Goal: Task Accomplishment & Management: Complete application form

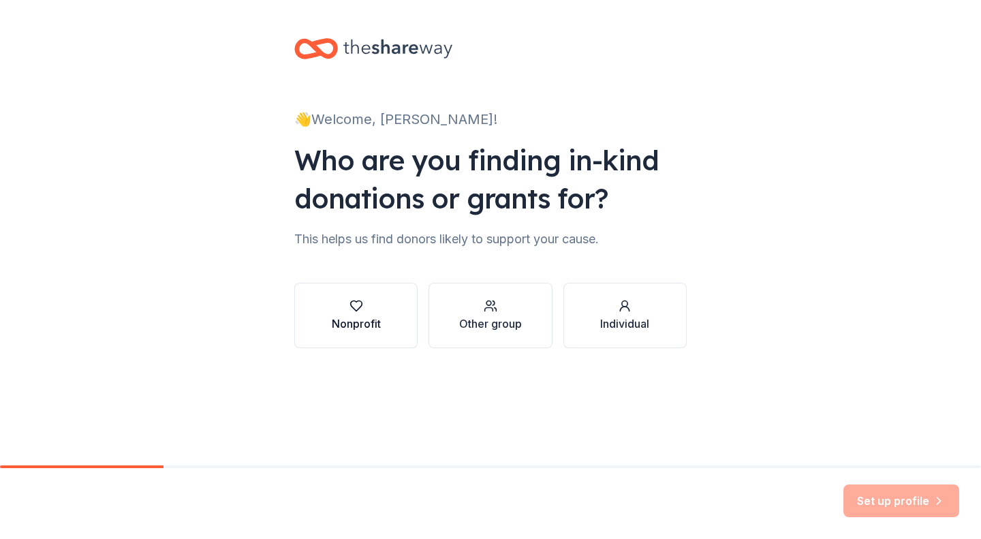
click at [348, 311] on div "button" at bounding box center [356, 306] width 49 height 14
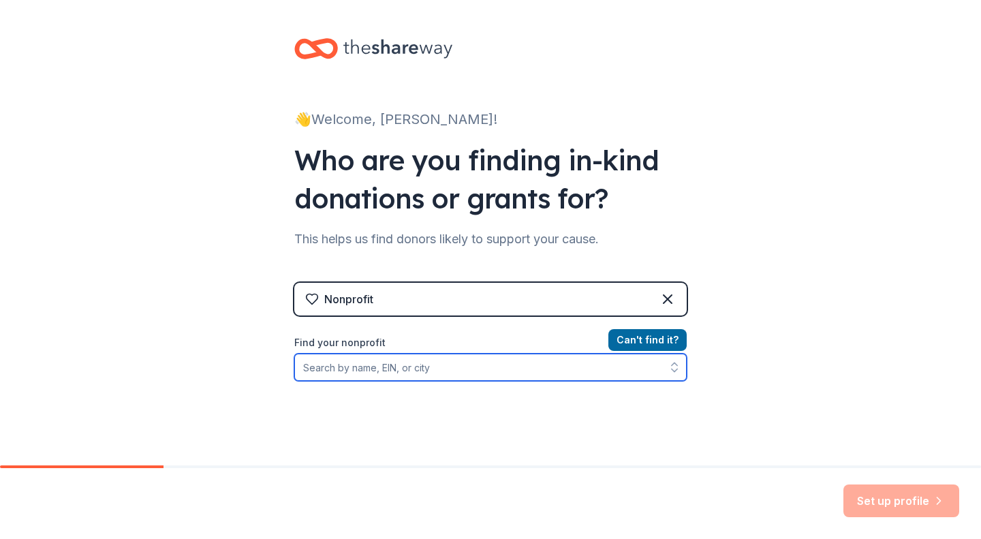
click at [347, 366] on input "Find your nonprofit" at bounding box center [490, 366] width 392 height 27
type input "petey and furends"
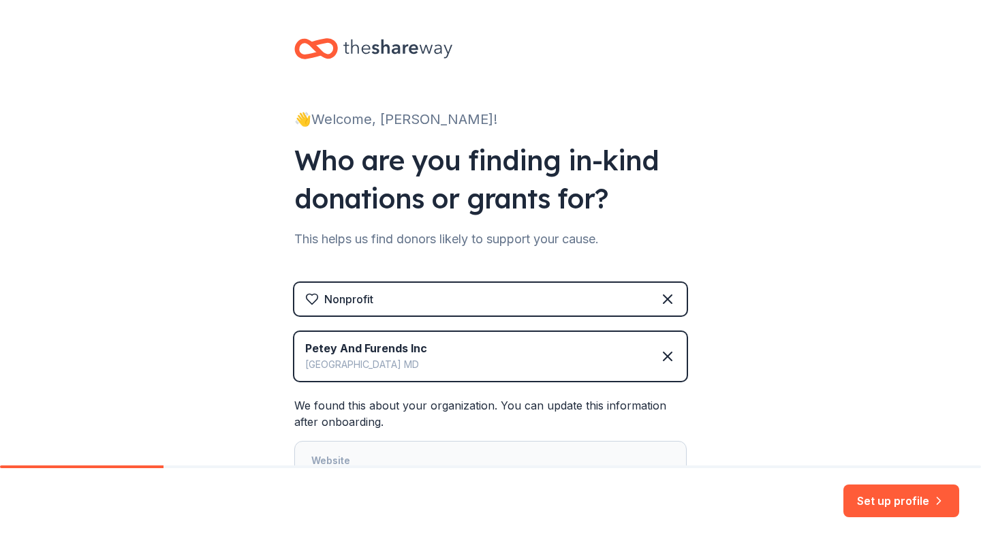
scroll to position [195, 0]
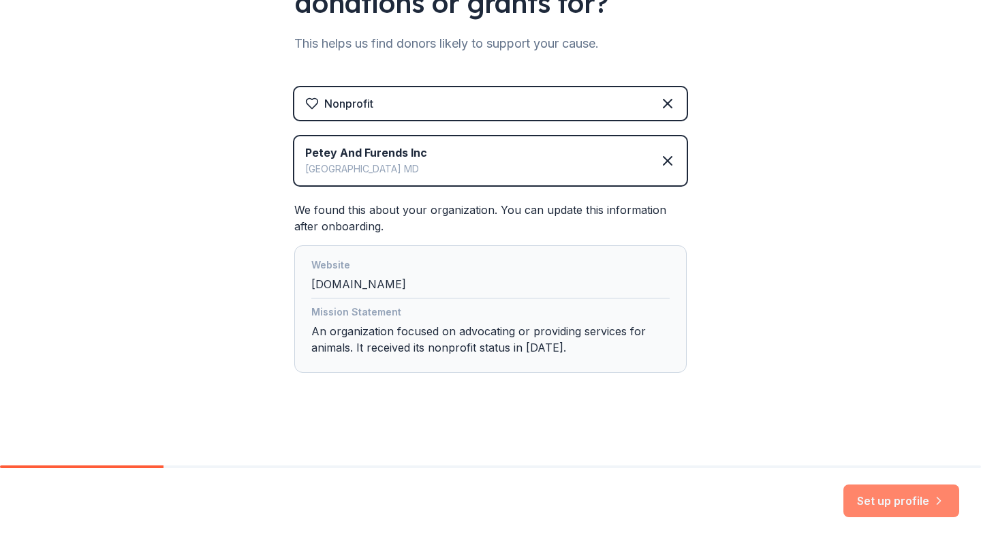
click at [877, 503] on button "Set up profile" at bounding box center [901, 500] width 116 height 33
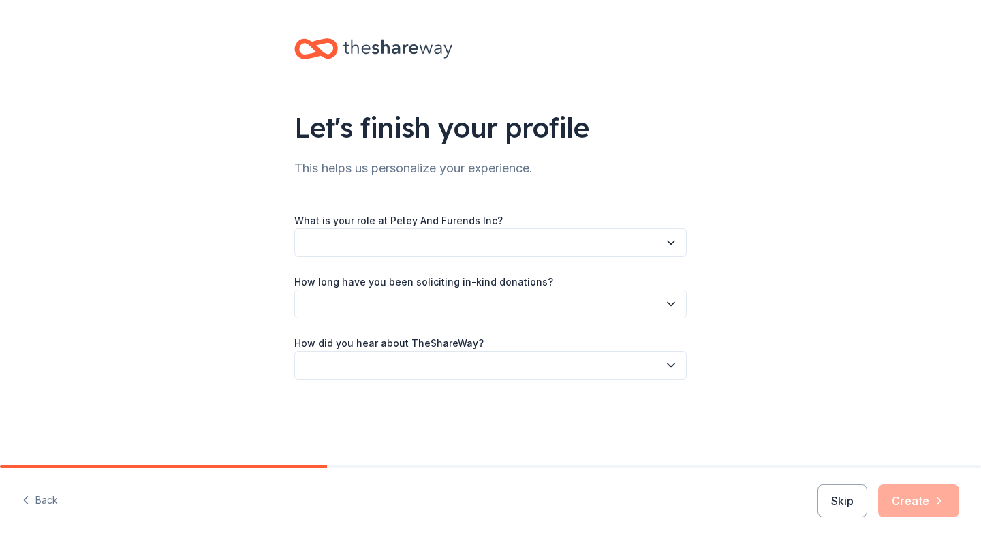
click at [544, 241] on button "button" at bounding box center [490, 242] width 392 height 29
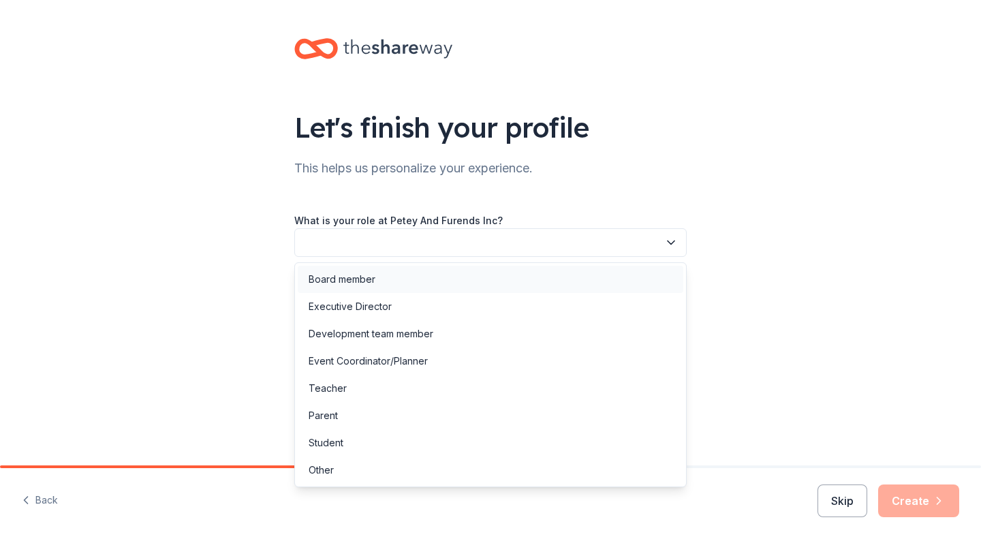
click at [481, 279] on div "Board member" at bounding box center [490, 279] width 385 height 27
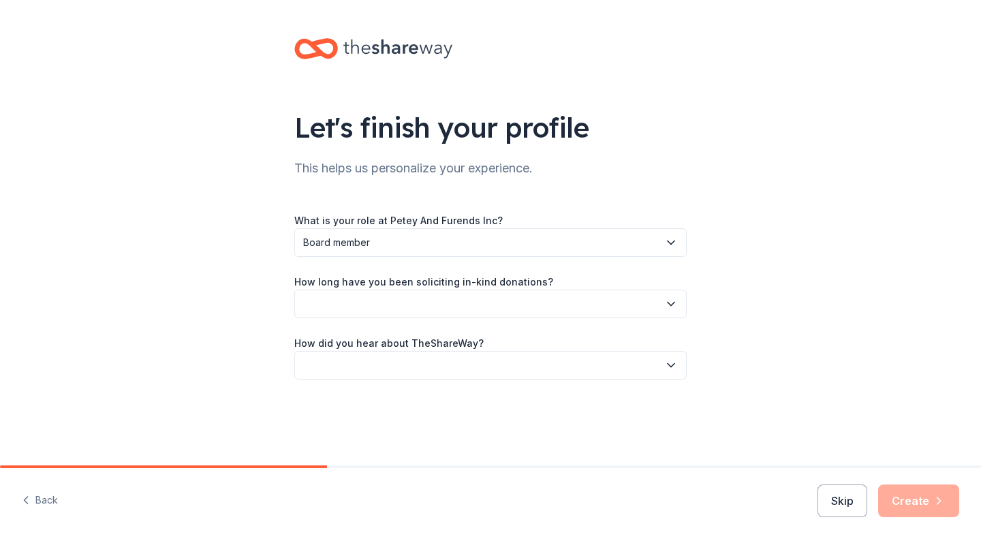
click at [441, 300] on button "button" at bounding box center [490, 303] width 392 height 29
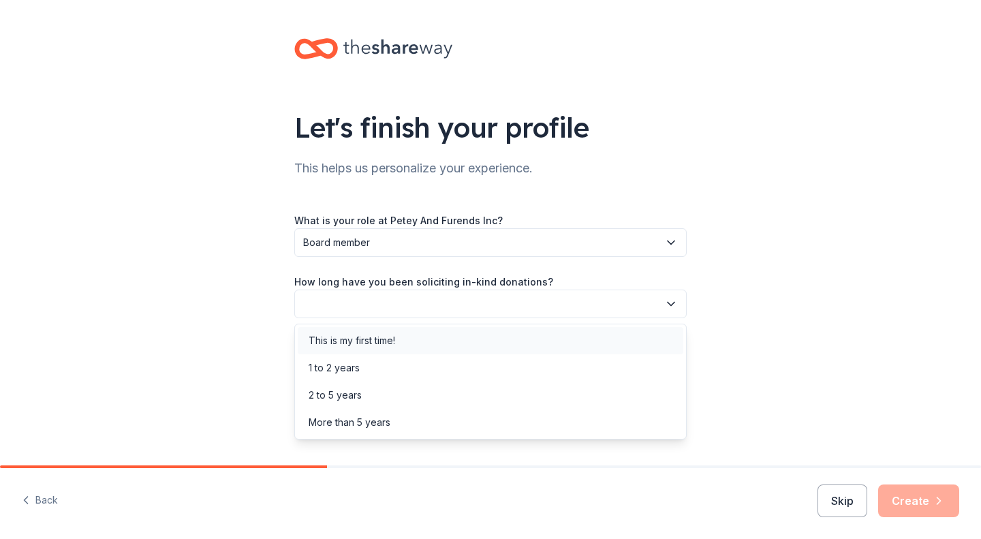
click at [420, 340] on div "This is my first time!" at bounding box center [490, 340] width 385 height 27
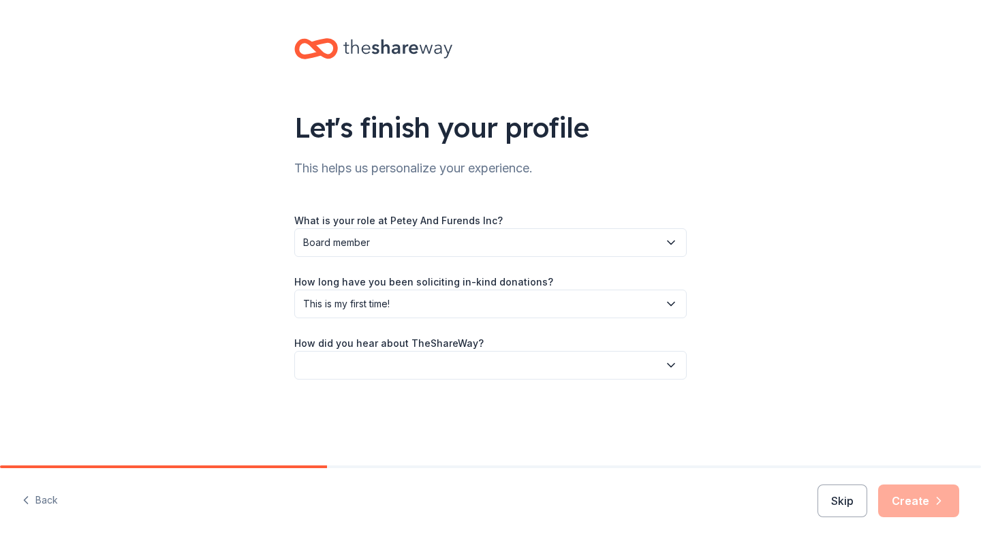
click at [402, 373] on button "button" at bounding box center [490, 365] width 392 height 29
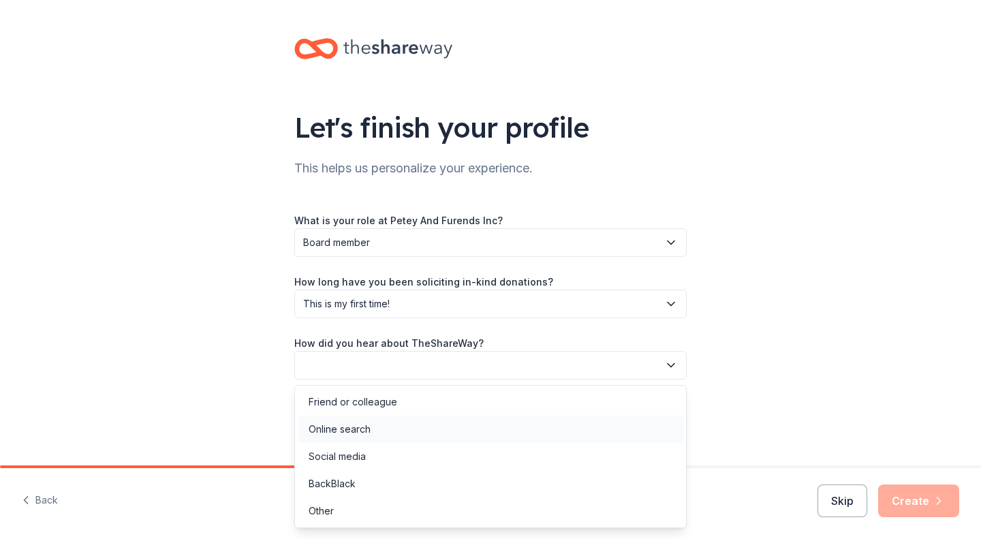
click at [362, 426] on div "Online search" at bounding box center [340, 429] width 62 height 16
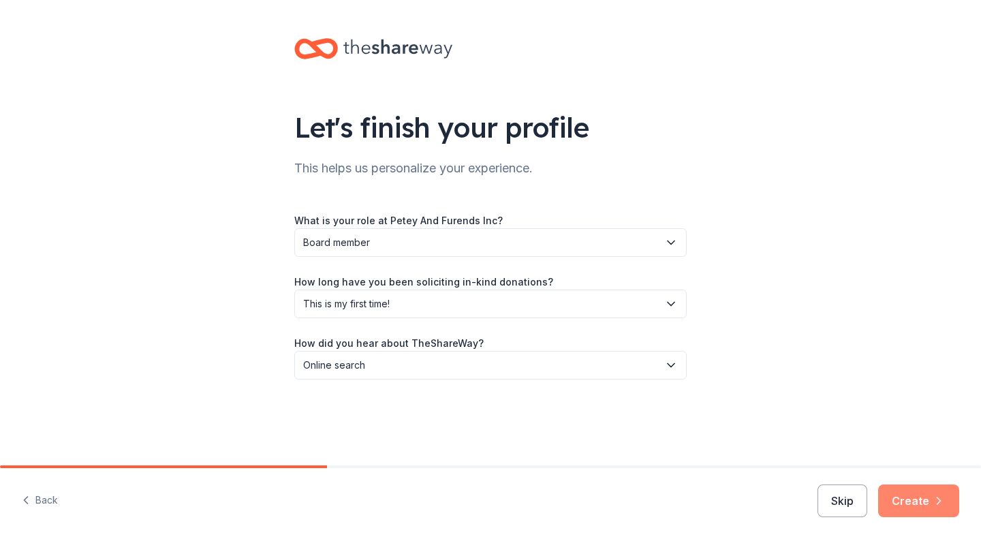
click at [919, 493] on button "Create" at bounding box center [918, 500] width 81 height 33
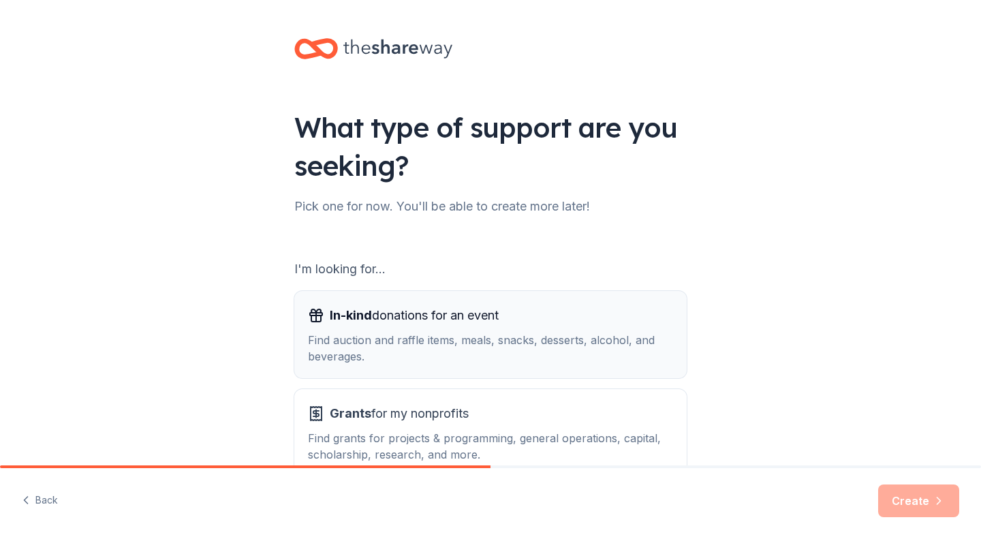
scroll to position [84, 0]
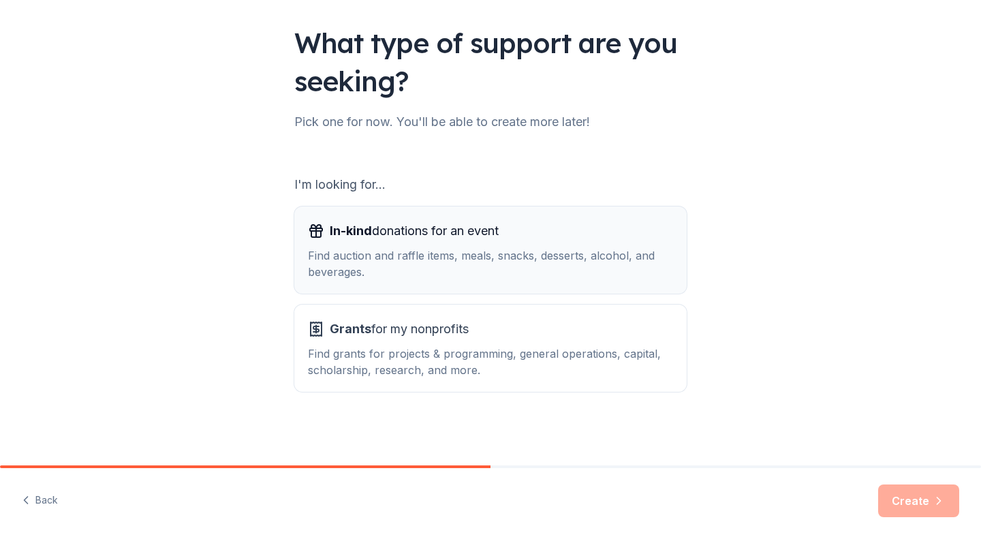
click at [445, 253] on div "Find auction and raffle items, meals, snacks, desserts, alcohol, and beverages." at bounding box center [490, 263] width 365 height 33
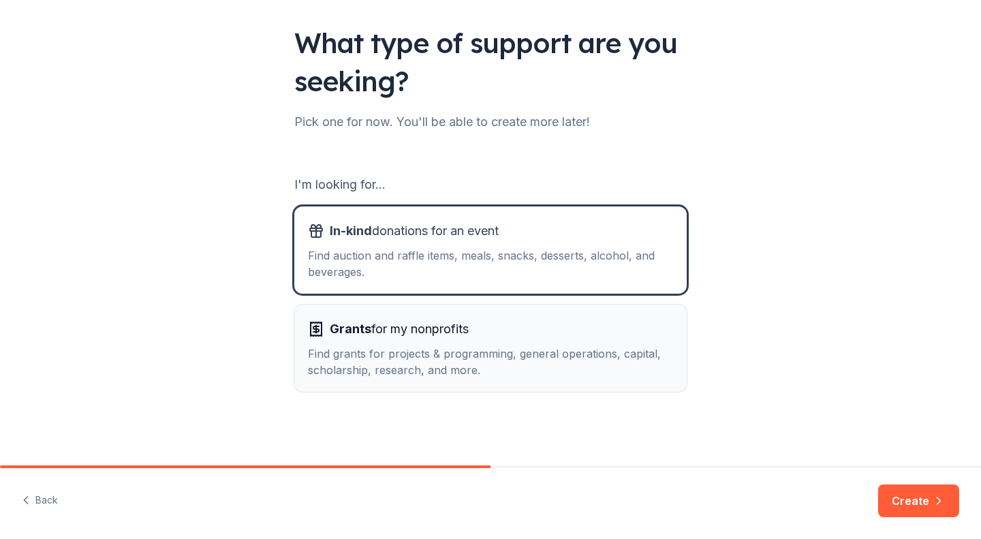
click at [418, 349] on div "Find grants for projects & programming, general operations, capital, scholarshi…" at bounding box center [490, 361] width 365 height 33
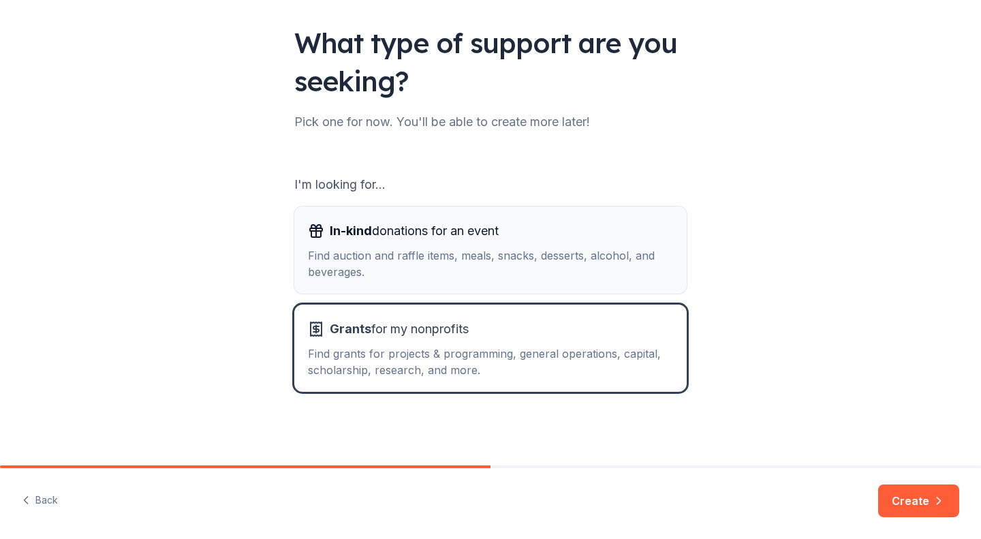
click at [424, 249] on div "Find auction and raffle items, meals, snacks, desserts, alcohol, and beverages." at bounding box center [490, 263] width 365 height 33
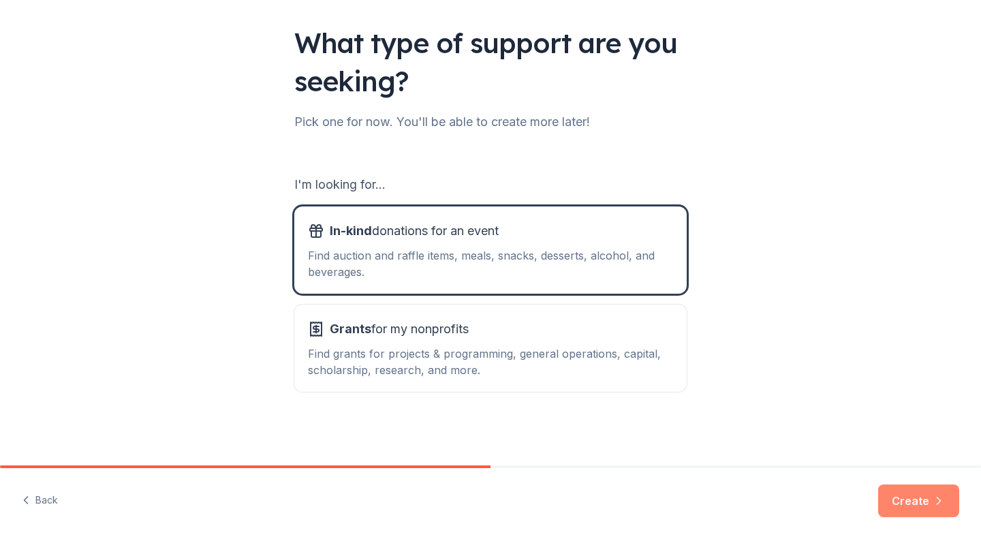
click at [920, 493] on button "Create" at bounding box center [918, 500] width 81 height 33
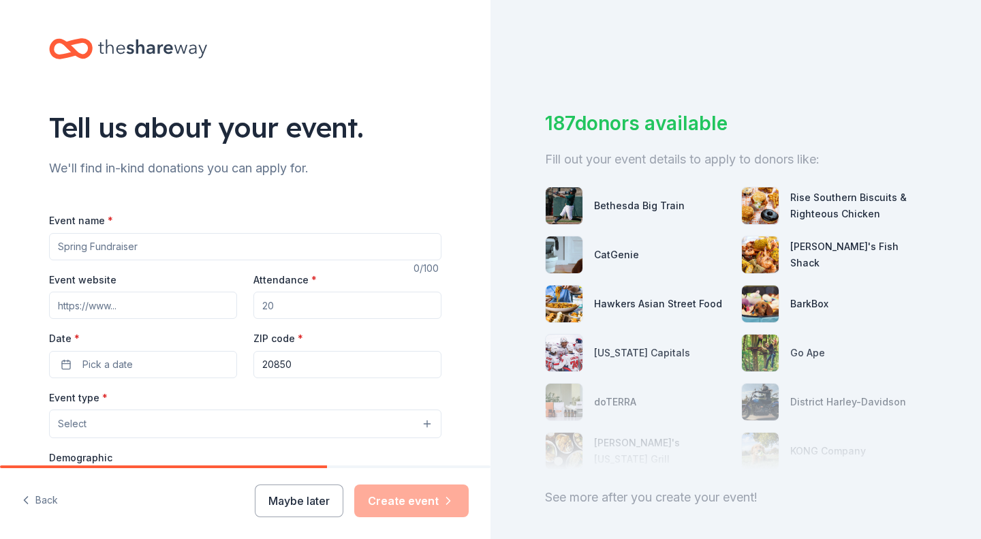
click at [271, 240] on input "Event name *" at bounding box center [245, 246] width 392 height 27
type input "Barks, BBQ, & Bingo"
click at [312, 306] on input "Attendance *" at bounding box center [347, 305] width 188 height 27
type input "100"
click at [309, 365] on input "20850" at bounding box center [347, 364] width 188 height 27
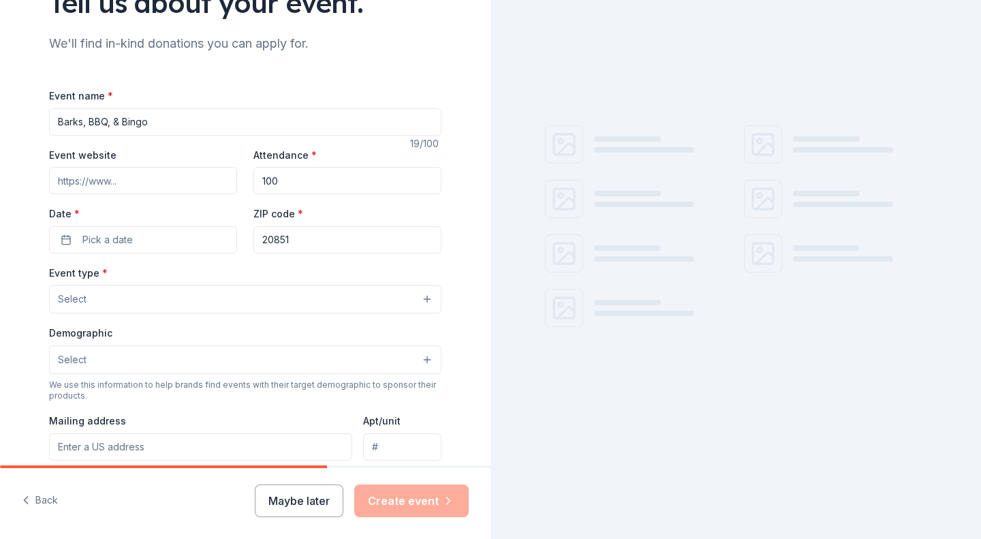
scroll to position [125, 0]
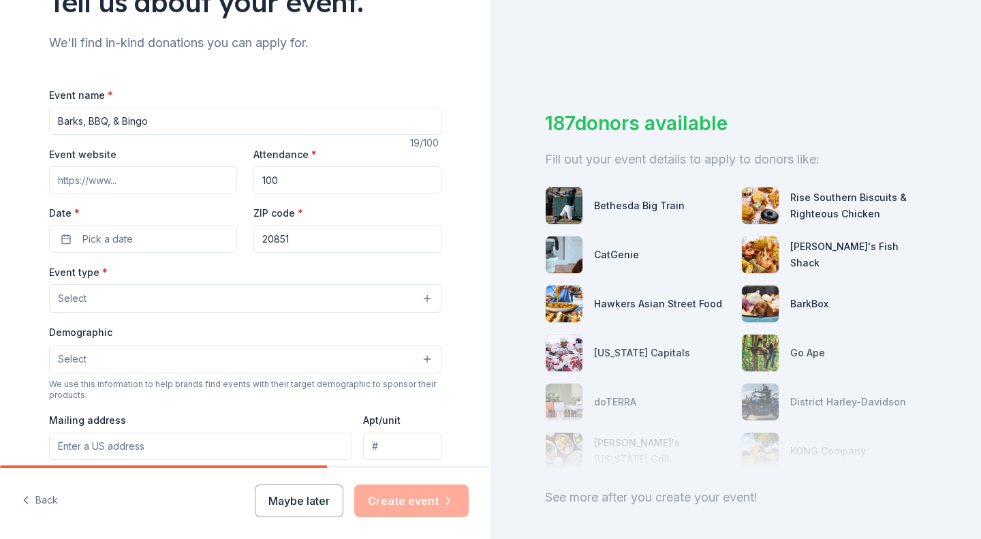
type input "20851"
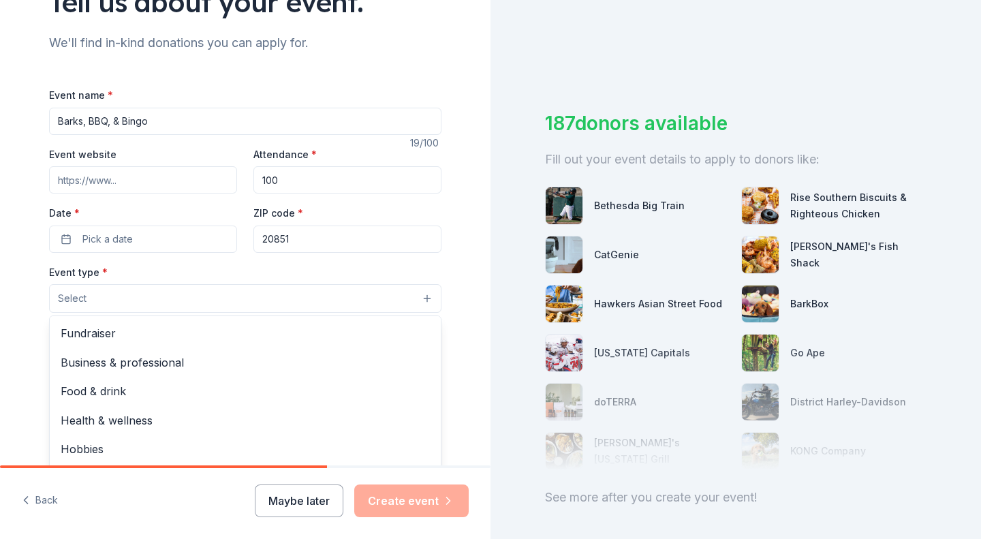
click at [187, 306] on button "Select" at bounding box center [245, 298] width 392 height 29
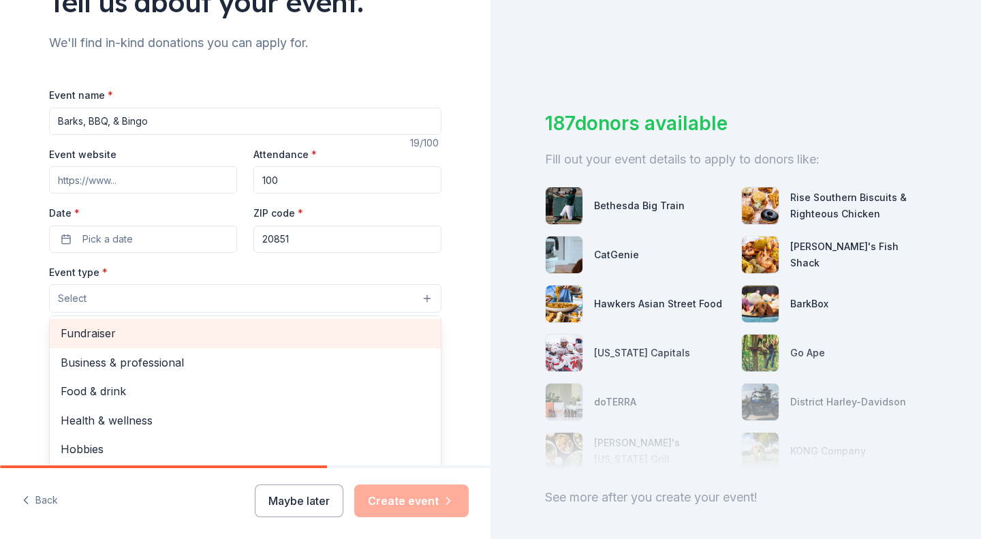
click at [176, 326] on span "Fundraiser" at bounding box center [245, 333] width 369 height 18
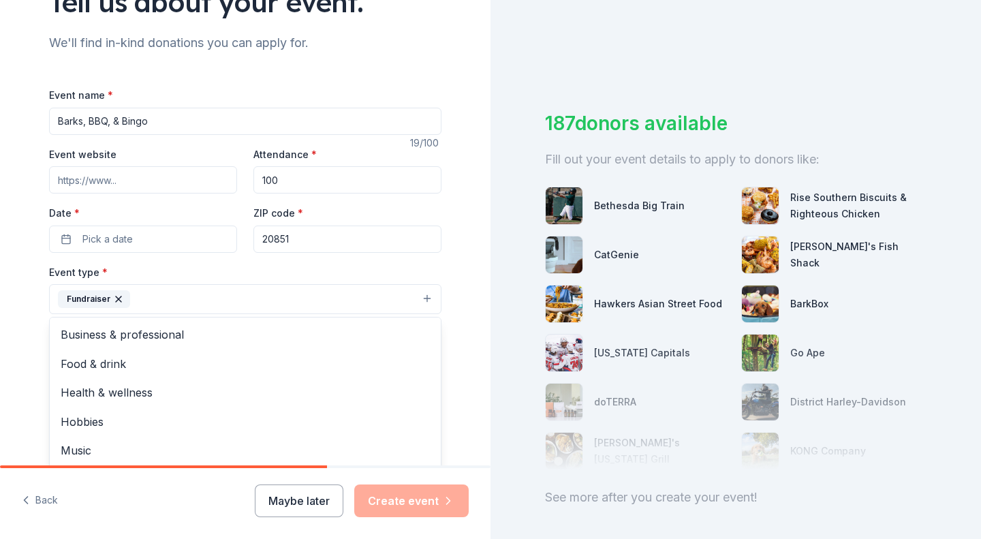
click at [439, 279] on div "Tell us about your event. We'll find in-kind donations you can apply for. Event…" at bounding box center [245, 329] width 436 height 908
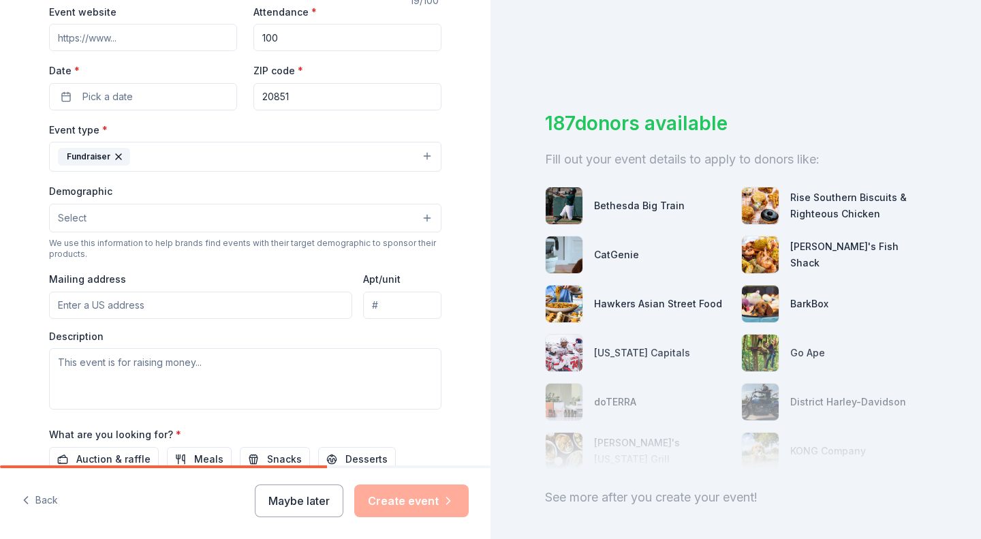
scroll to position [268, 0]
click at [234, 222] on button "Select" at bounding box center [245, 217] width 392 height 29
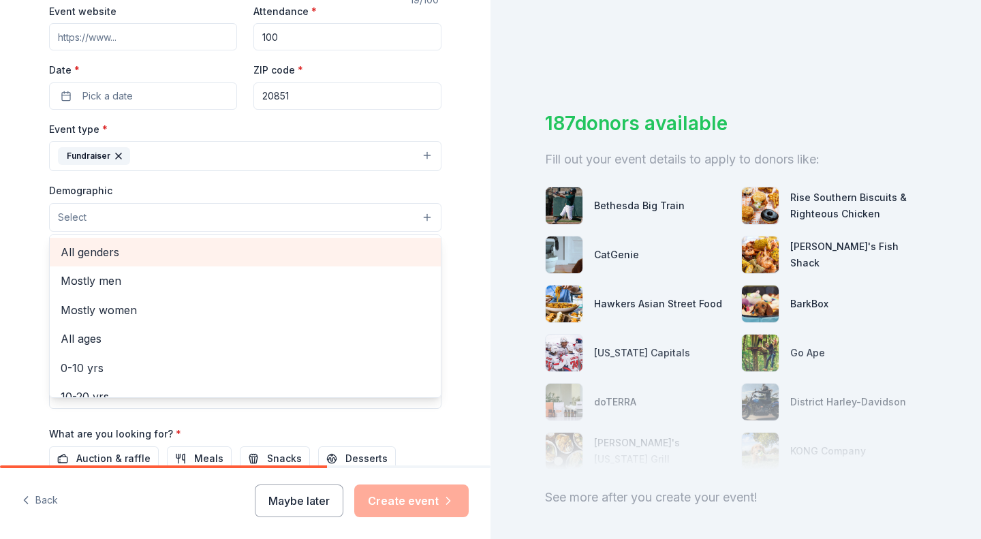
click at [199, 249] on span "All genders" at bounding box center [245, 252] width 369 height 18
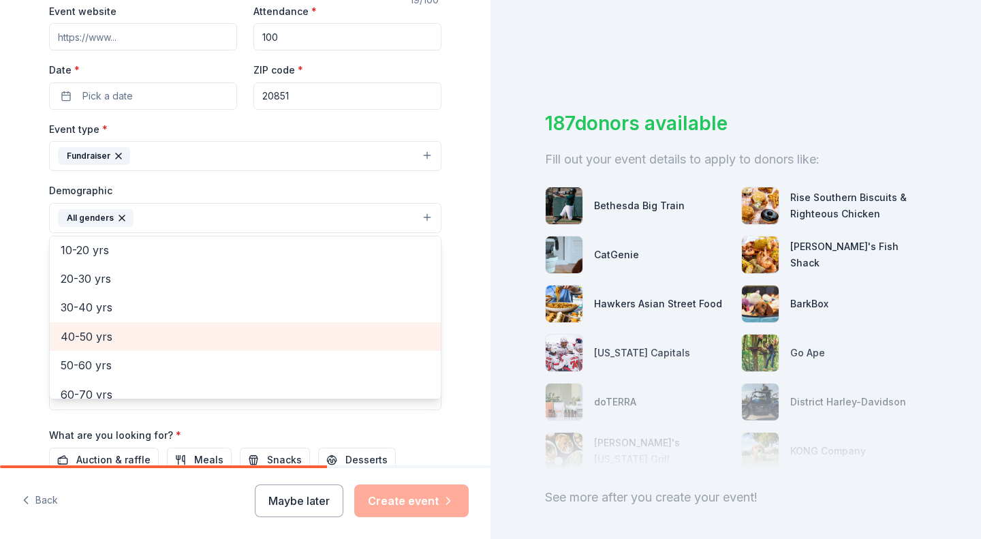
scroll to position [0, 0]
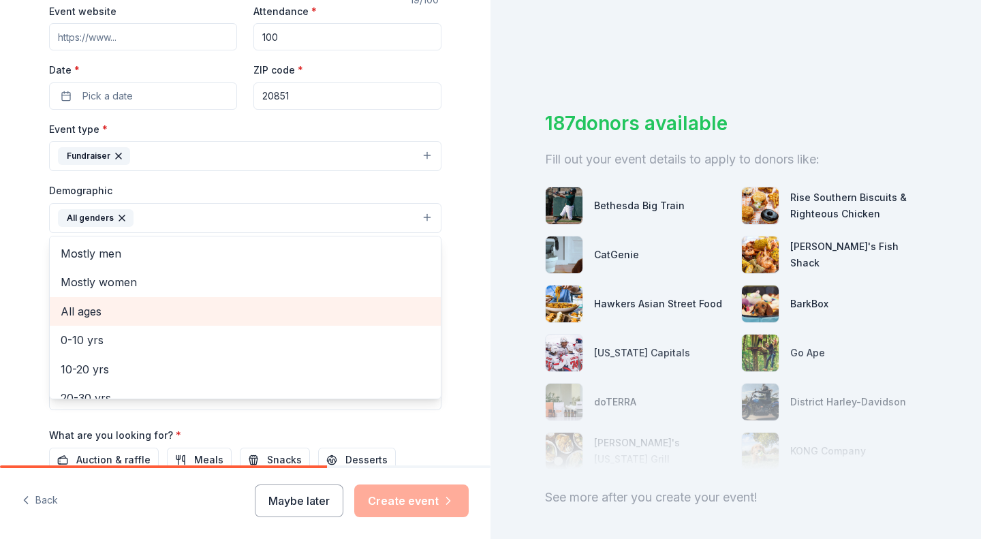
click at [189, 307] on span "All ages" at bounding box center [245, 311] width 369 height 18
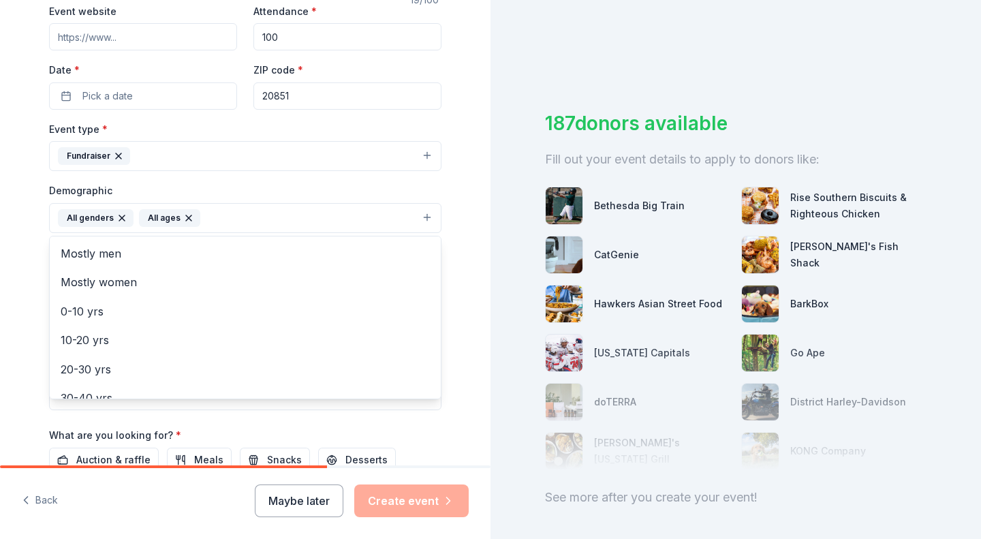
click at [16, 285] on div "Tell us about your event. We'll find in-kind donations you can apply for. Event…" at bounding box center [245, 186] width 490 height 909
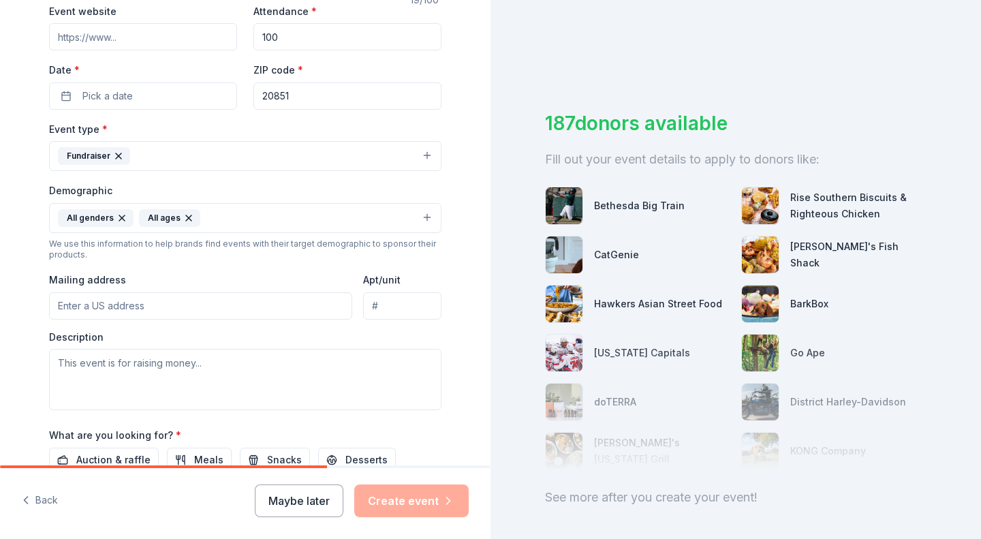
click at [111, 305] on input "Mailing address" at bounding box center [200, 305] width 303 height 27
click at [0, 309] on div "Tell us about your event. We'll find in-kind donations you can apply for. Event…" at bounding box center [245, 186] width 490 height 909
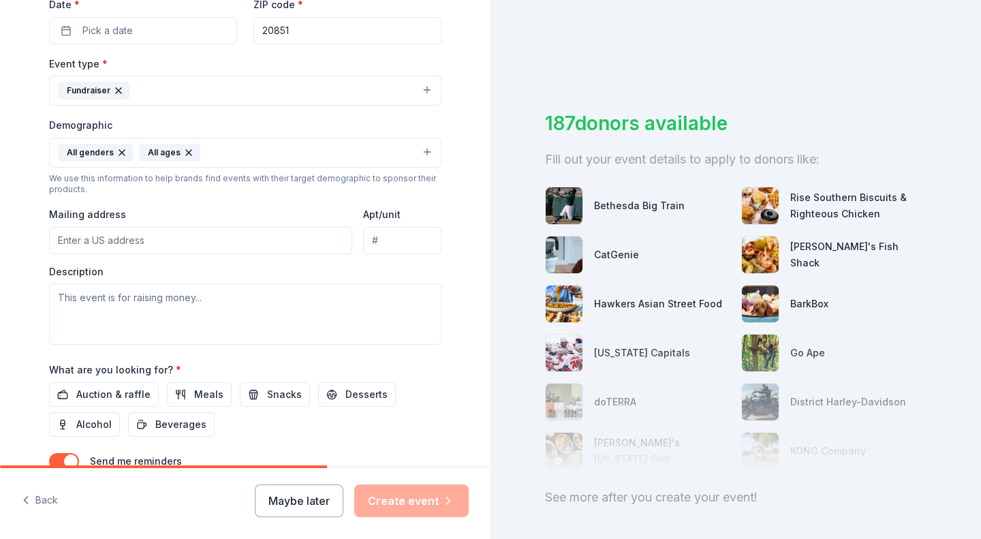
scroll to position [336, 0]
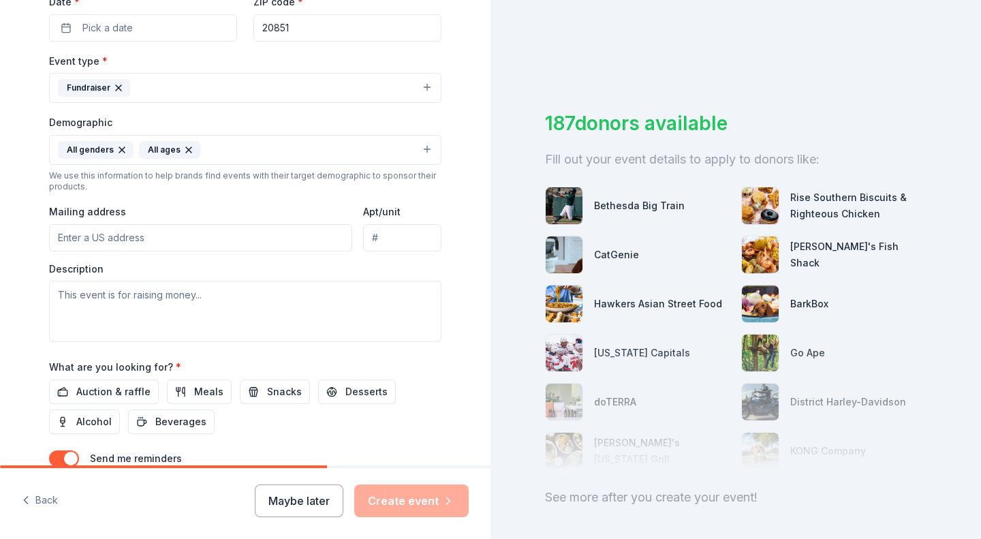
click at [127, 247] on input "Mailing address" at bounding box center [200, 237] width 303 height 27
type input "4404 Bel Pre Road, Rockville, MD, 20853"
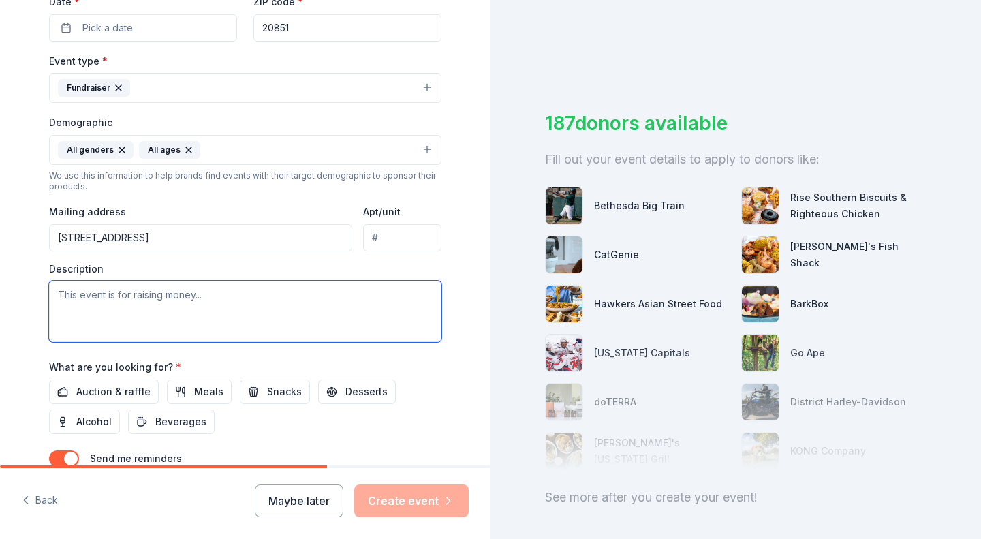
click at [189, 313] on textarea at bounding box center [245, 311] width 392 height 61
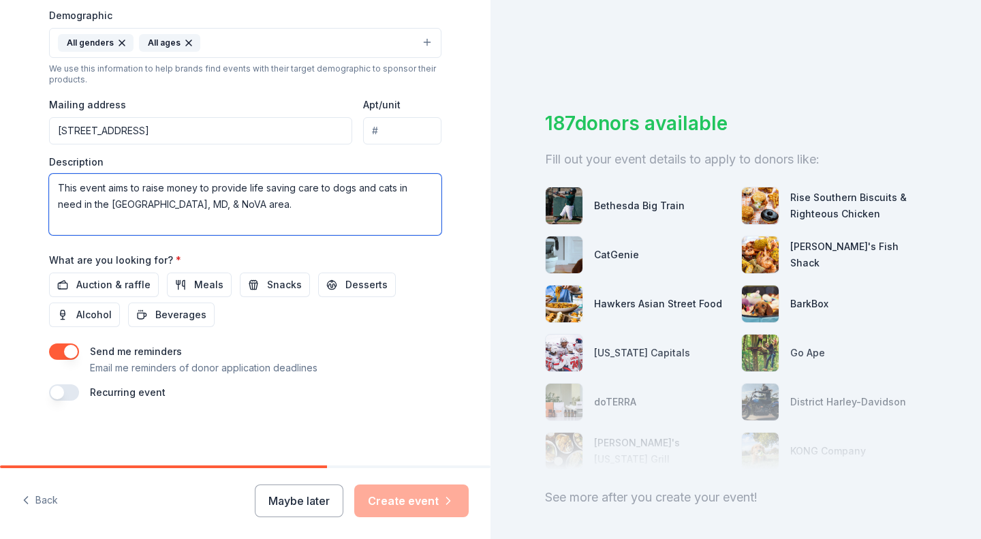
scroll to position [444, 0]
type textarea "This event aims to raise money to provide life saving care to dogs and cats in …"
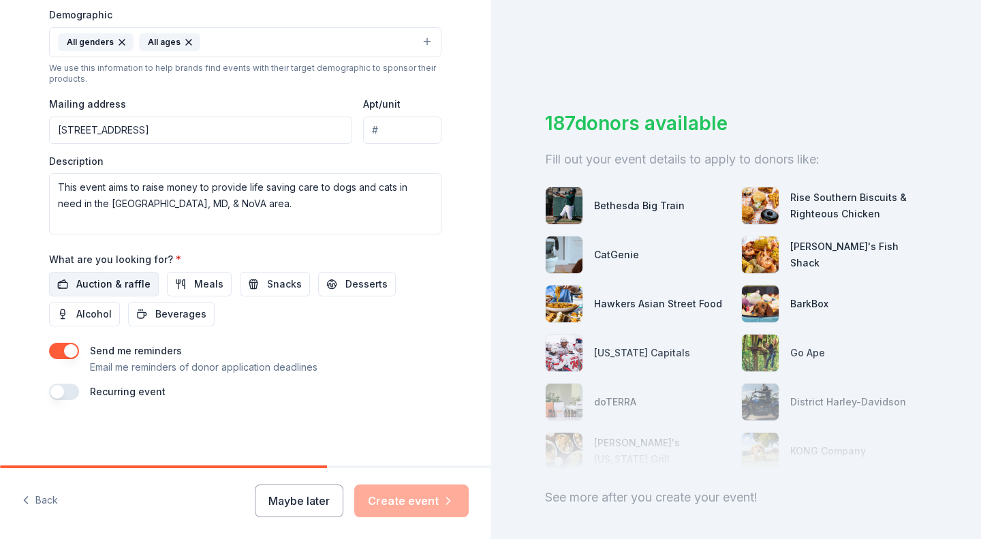
click at [129, 292] on button "Auction & raffle" at bounding box center [104, 284] width 110 height 25
click at [345, 291] on span "Desserts" at bounding box center [366, 284] width 42 height 16
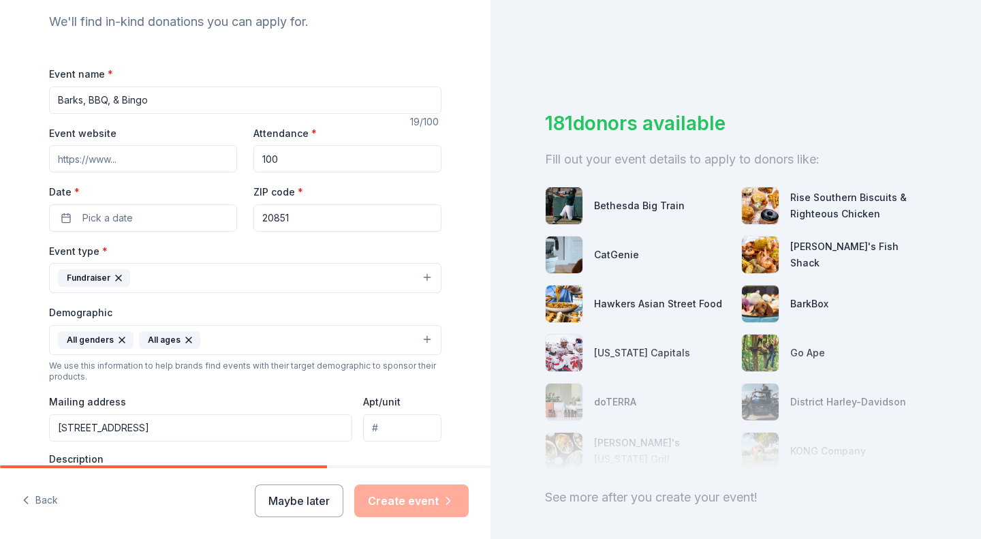
scroll to position [146, 0]
click at [172, 223] on button "Pick a date" at bounding box center [143, 218] width 188 height 27
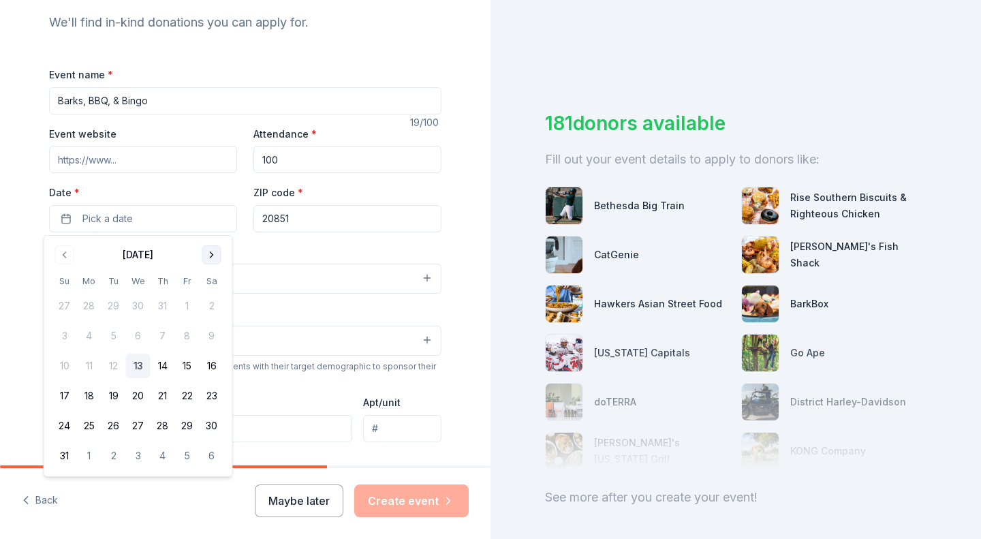
click at [214, 257] on button "Go to next month" at bounding box center [211, 254] width 19 height 19
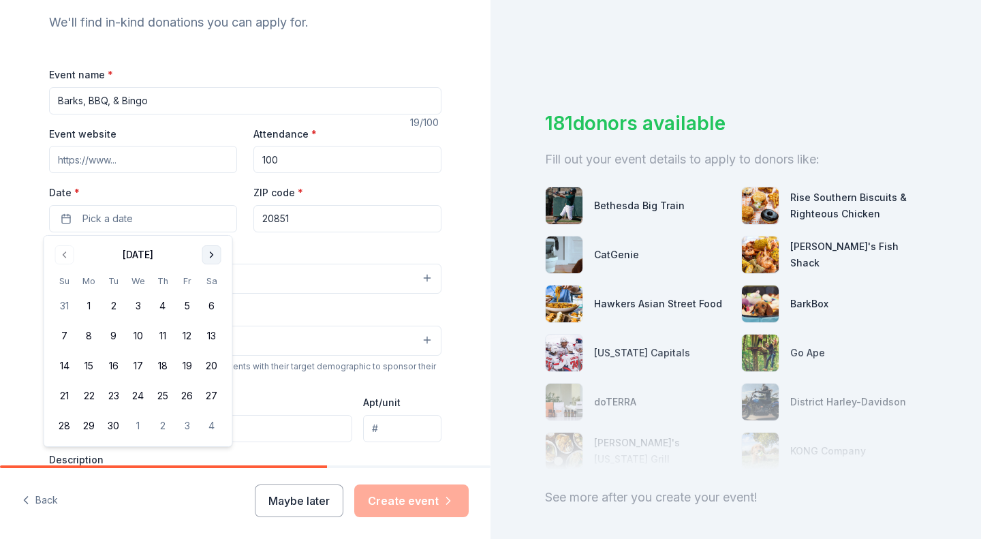
click at [214, 257] on button "Go to next month" at bounding box center [211, 254] width 19 height 19
click at [212, 394] on button "25" at bounding box center [212, 395] width 25 height 25
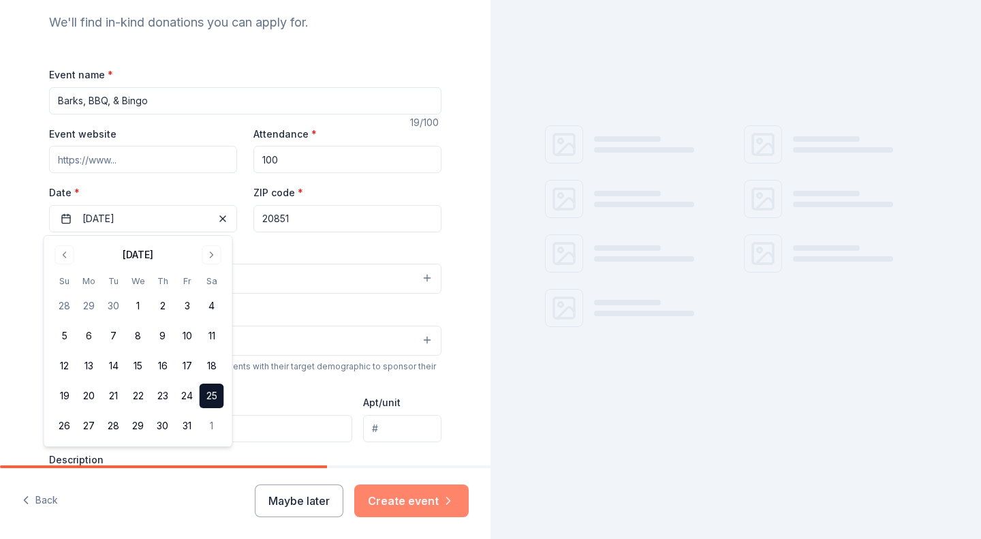
click at [402, 500] on button "Create event" at bounding box center [411, 500] width 114 height 33
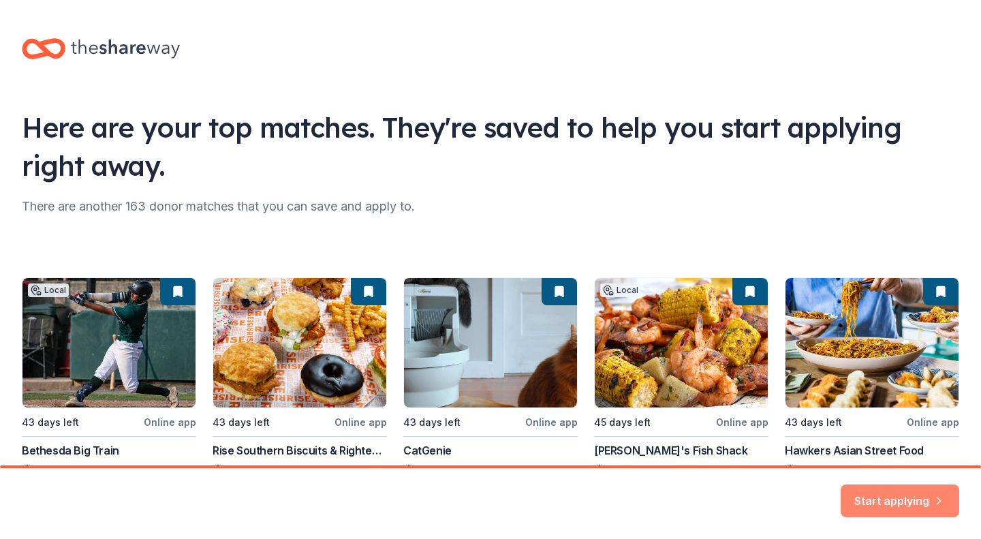
click at [913, 497] on button "Start applying" at bounding box center [899, 492] width 119 height 33
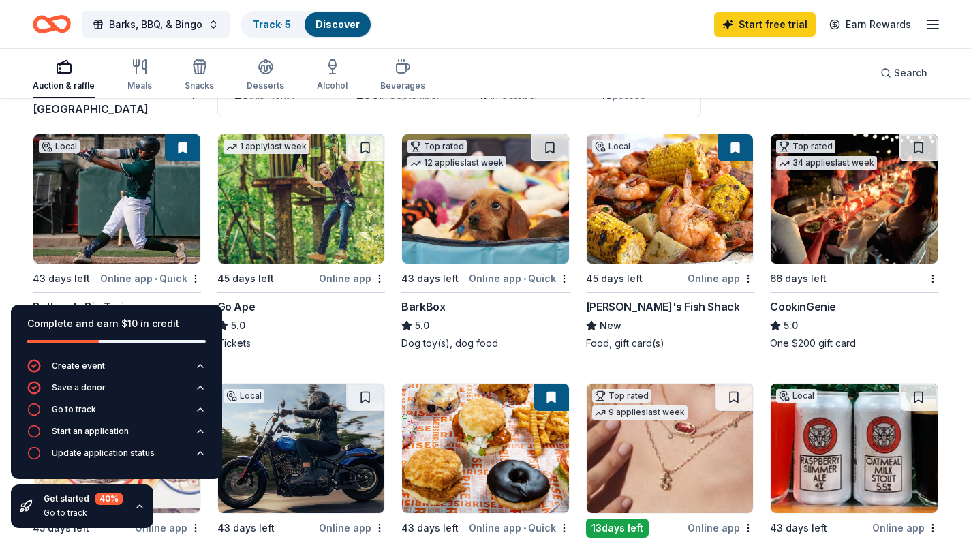
scroll to position [119, 0]
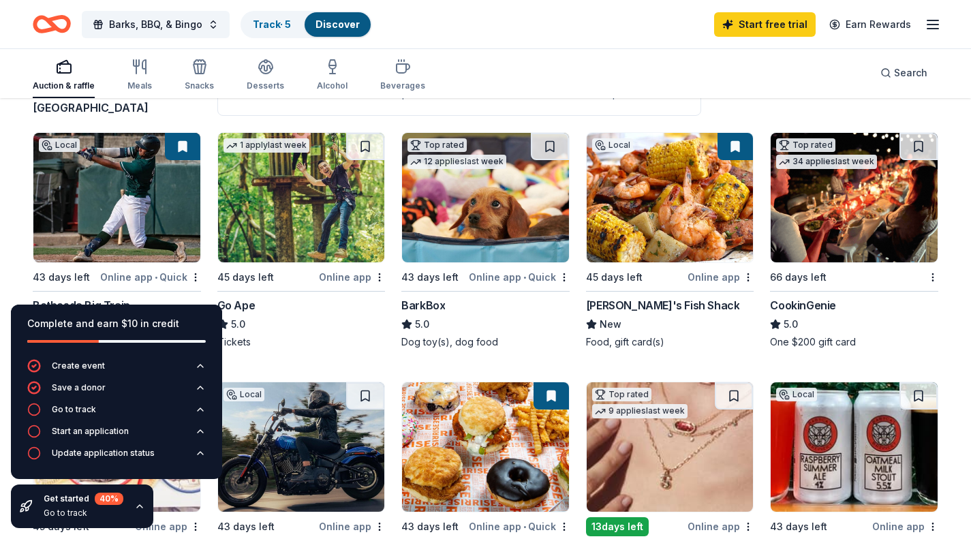
click at [139, 510] on icon "button" at bounding box center [139, 506] width 11 height 11
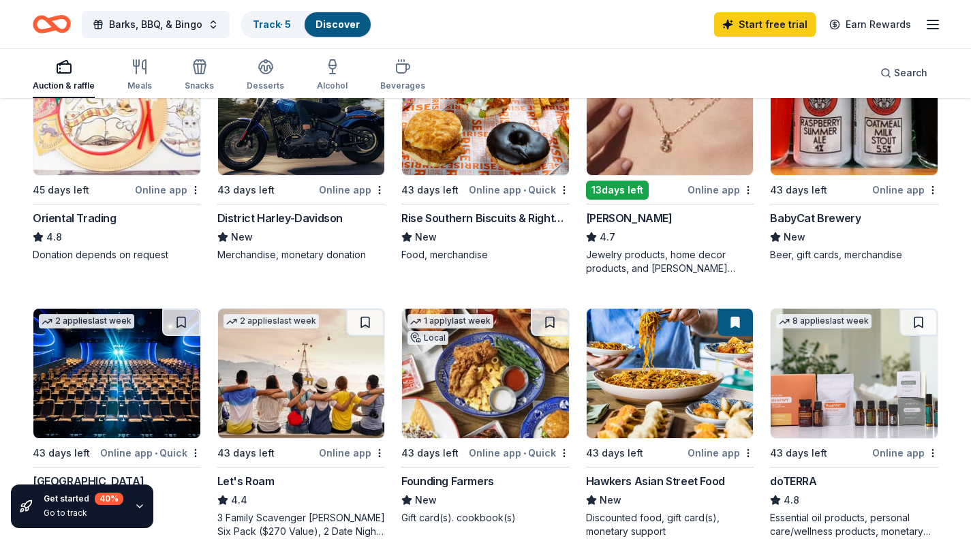
scroll to position [543, 0]
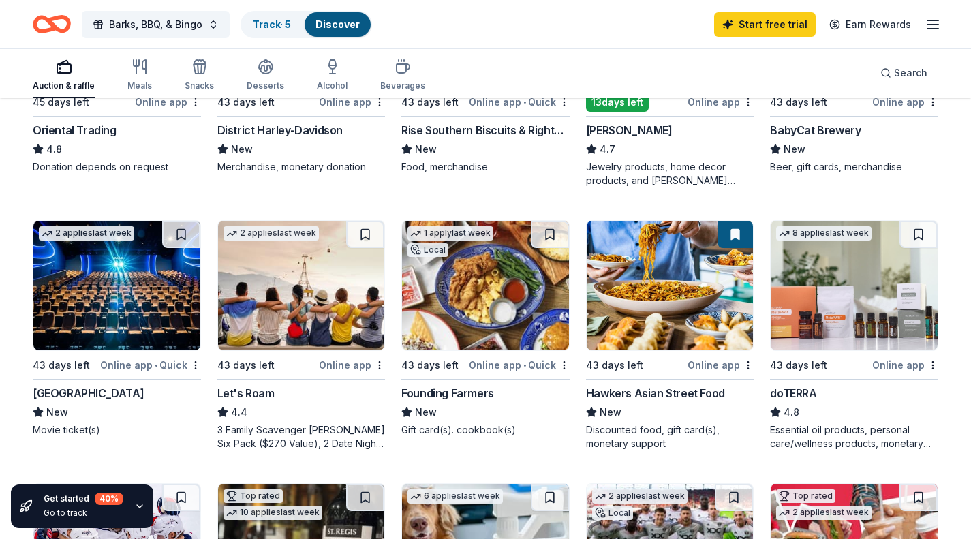
click at [177, 306] on img at bounding box center [116, 285] width 167 height 129
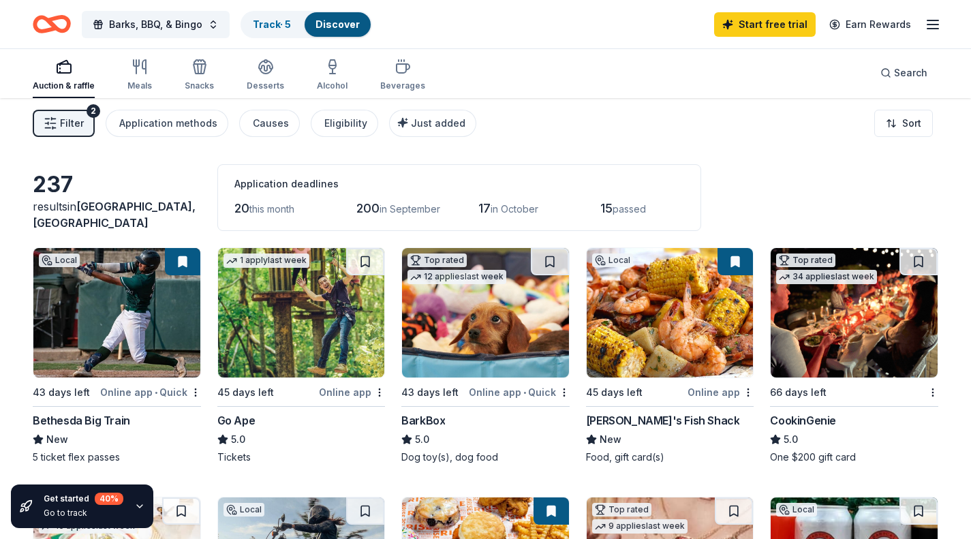
scroll to position [0, 0]
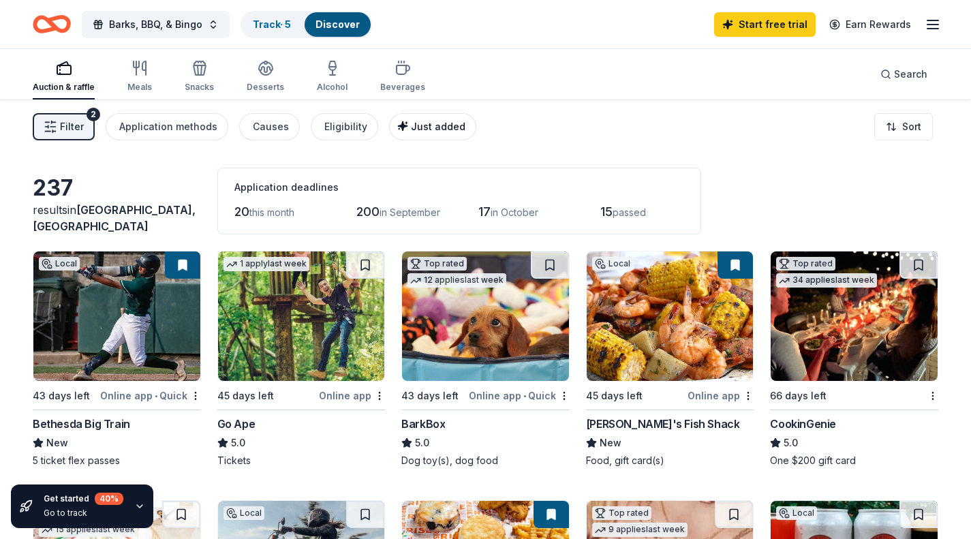
click at [441, 119] on div "Just added" at bounding box center [434, 127] width 63 height 16
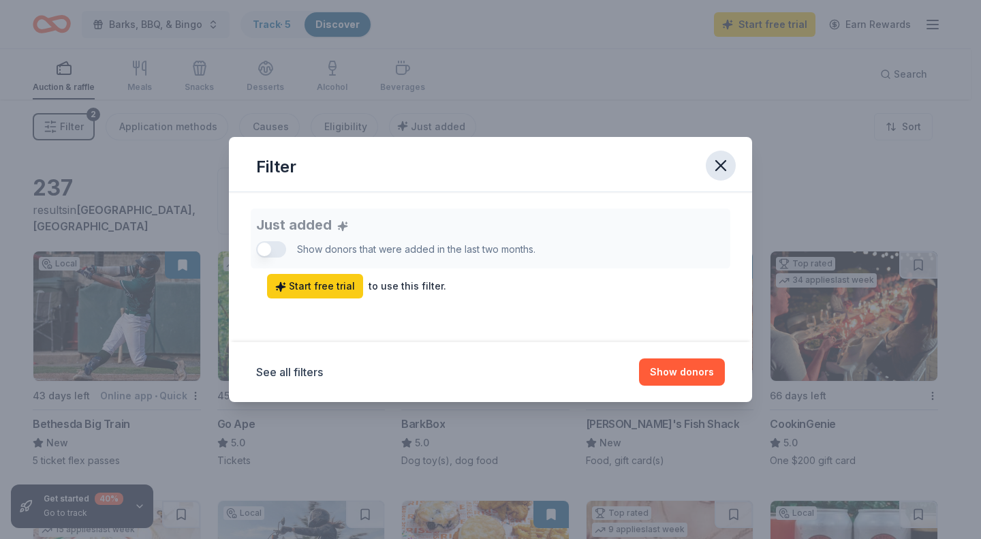
click at [725, 163] on icon "button" at bounding box center [720, 165] width 19 height 19
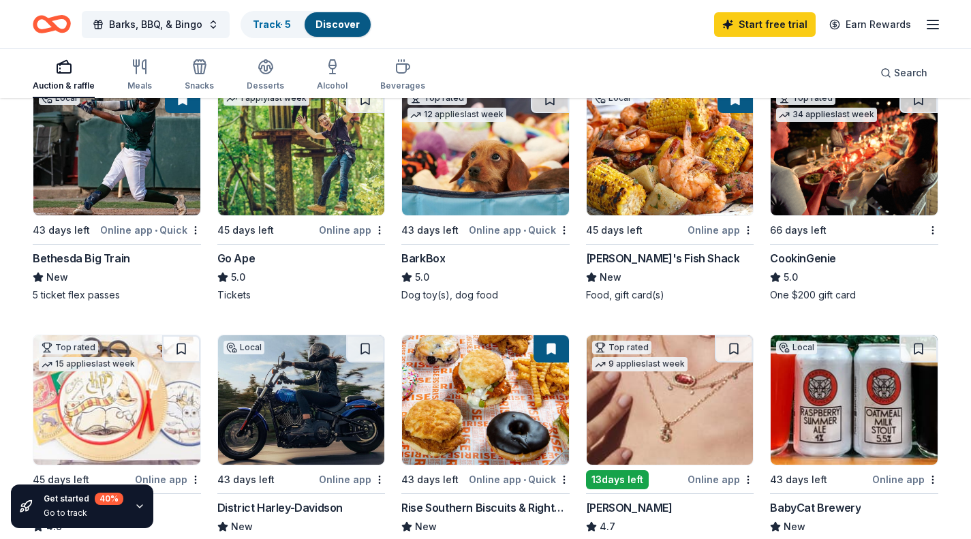
scroll to position [168, 0]
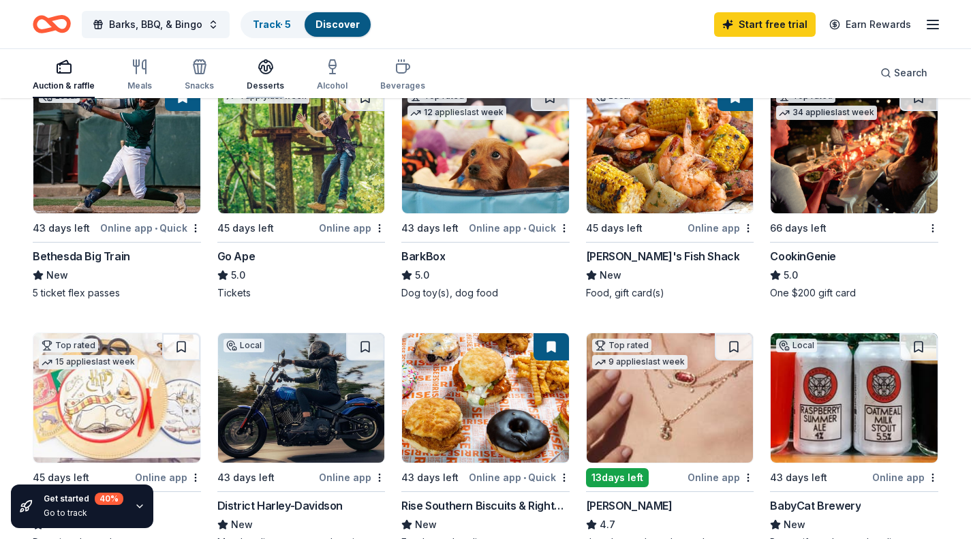
click at [266, 63] on icon "button" at bounding box center [265, 67] width 16 height 16
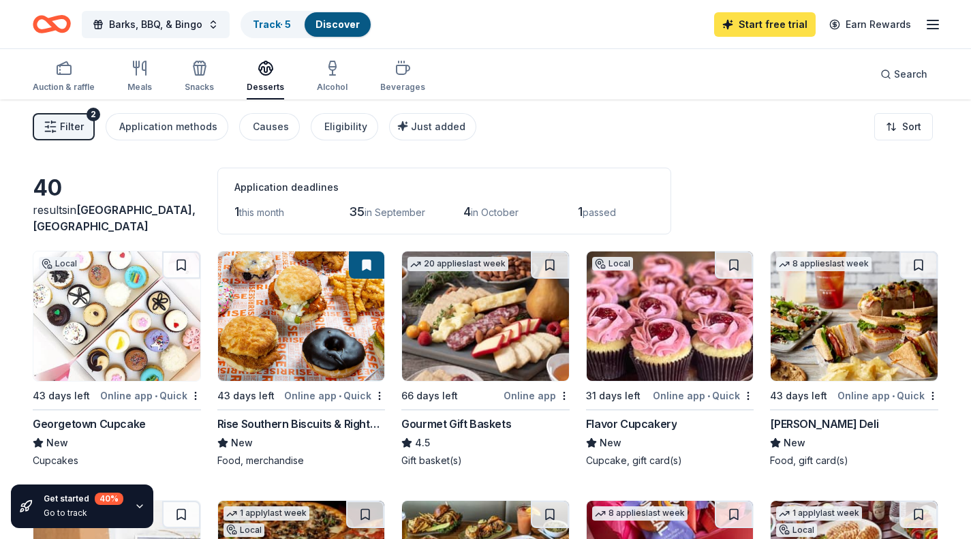
click at [783, 24] on link "Start free trial" at bounding box center [764, 24] width 101 height 25
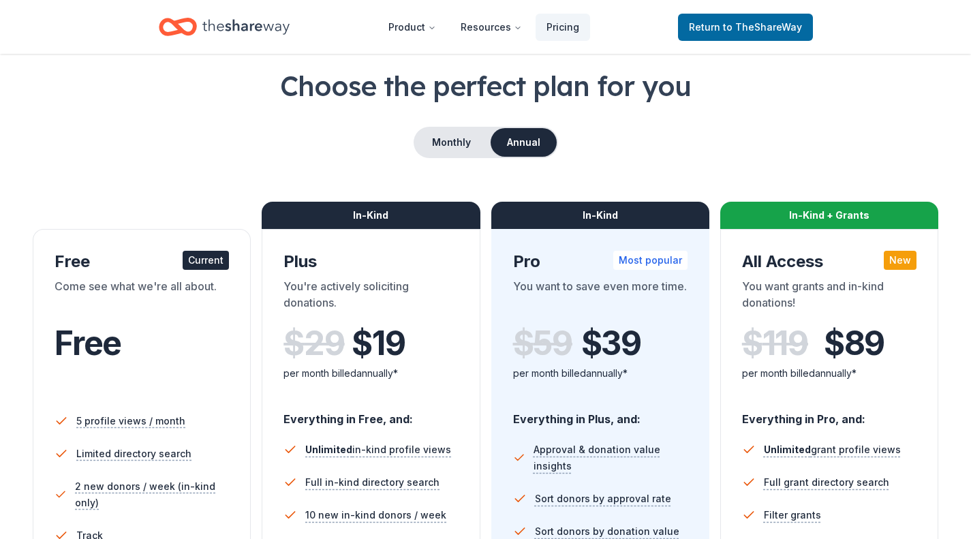
scroll to position [65, 0]
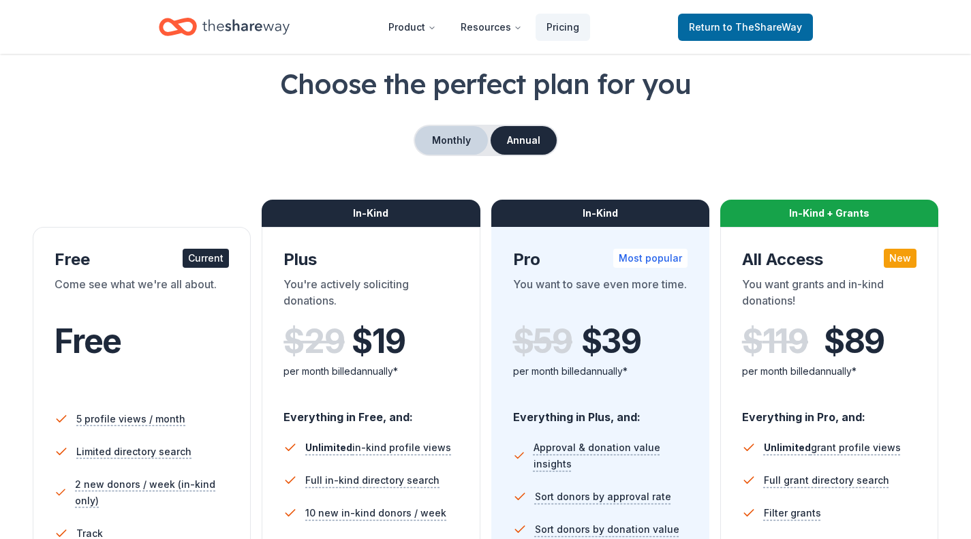
click at [456, 148] on button "Monthly" at bounding box center [451, 140] width 73 height 29
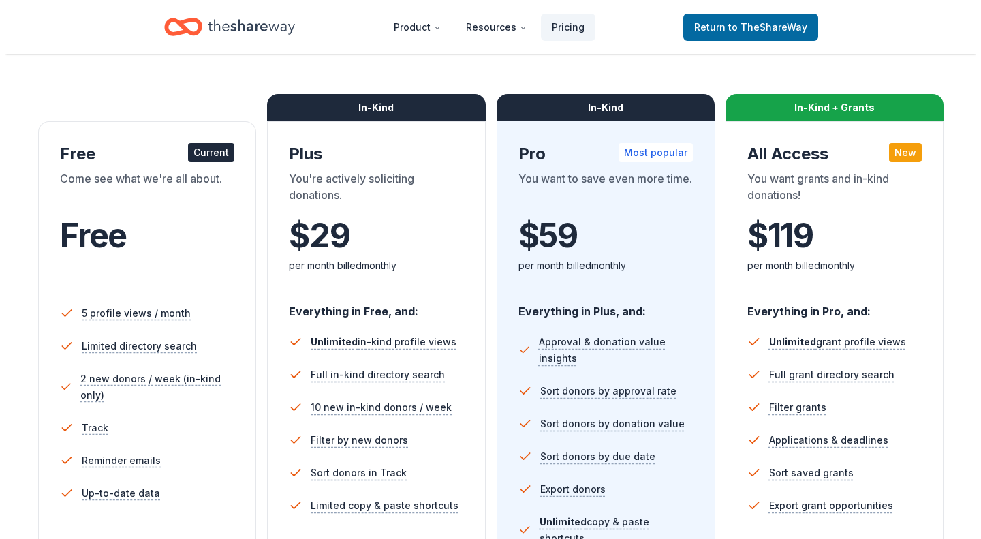
scroll to position [0, 0]
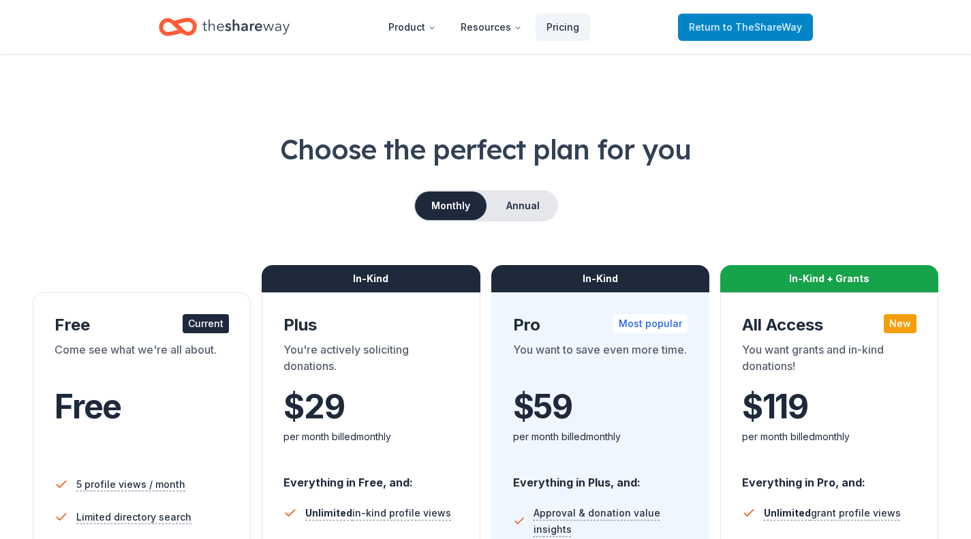
click at [730, 27] on span "to TheShareWay" at bounding box center [762, 27] width 79 height 12
click at [714, 33] on span "Return to TheShareWay" at bounding box center [745, 27] width 113 height 16
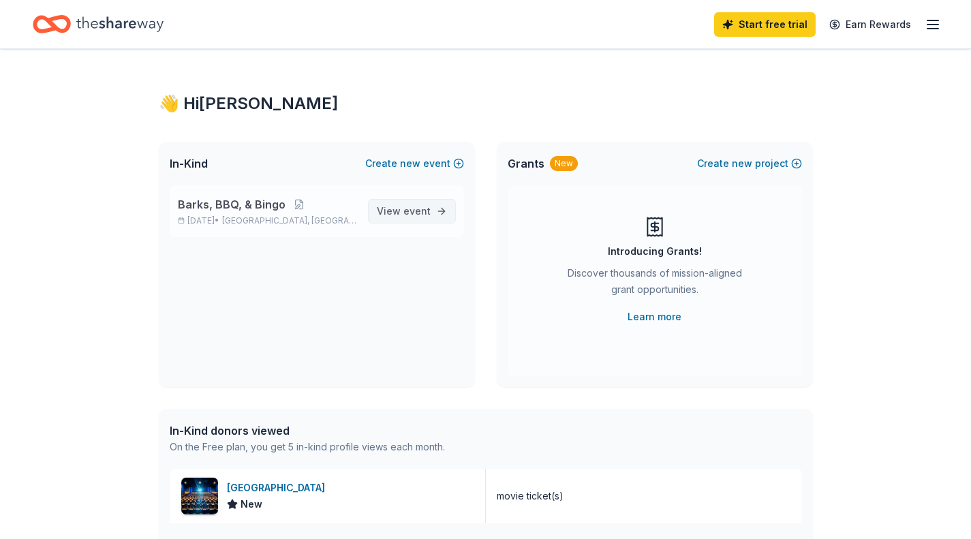
click at [422, 208] on span "event" at bounding box center [416, 211] width 27 height 12
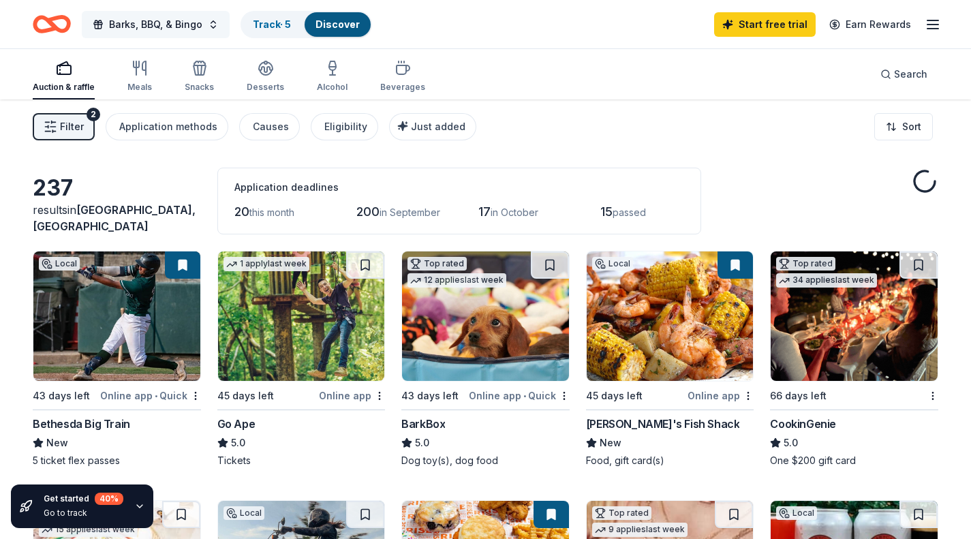
click at [171, 22] on span "Barks, BBQ, & Bingo" at bounding box center [155, 24] width 93 height 16
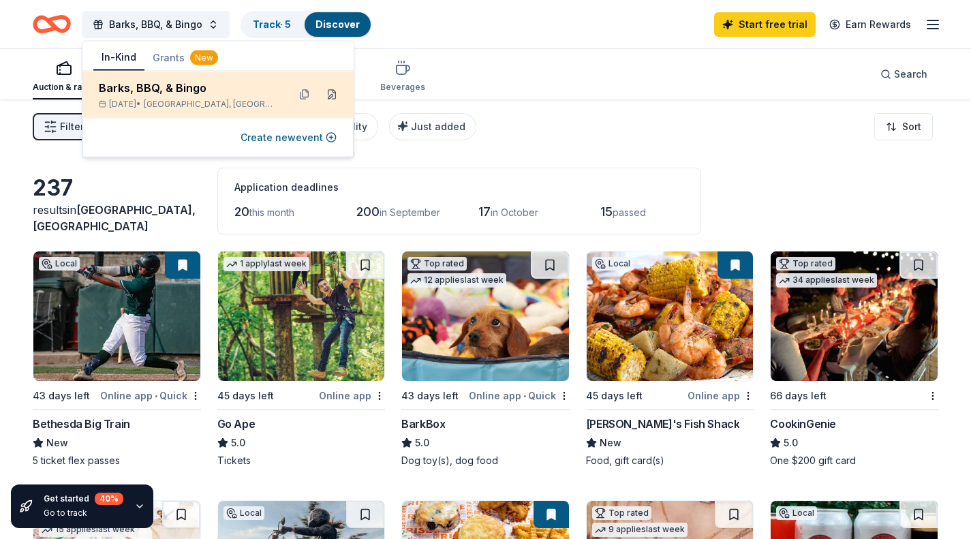
click at [332, 93] on button at bounding box center [332, 95] width 22 height 22
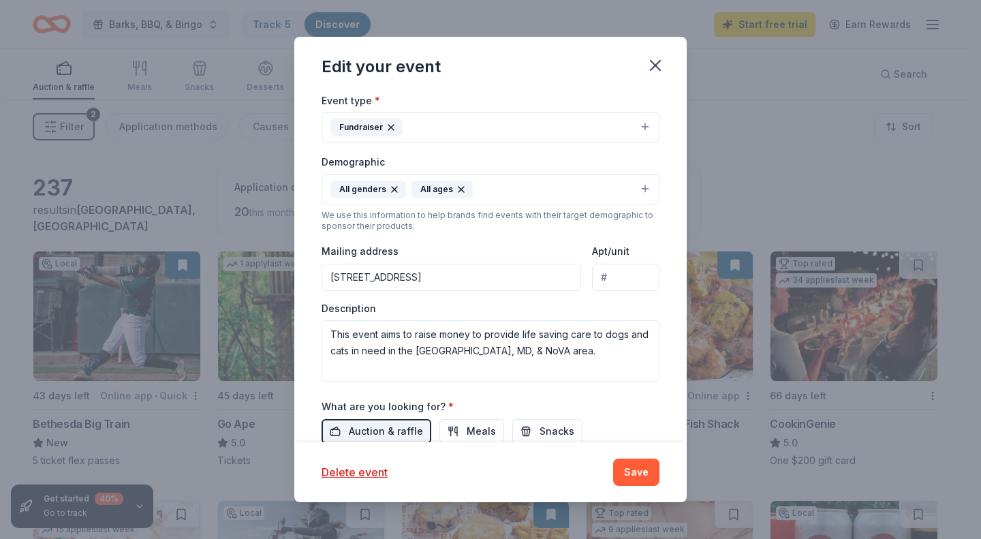
scroll to position [262, 0]
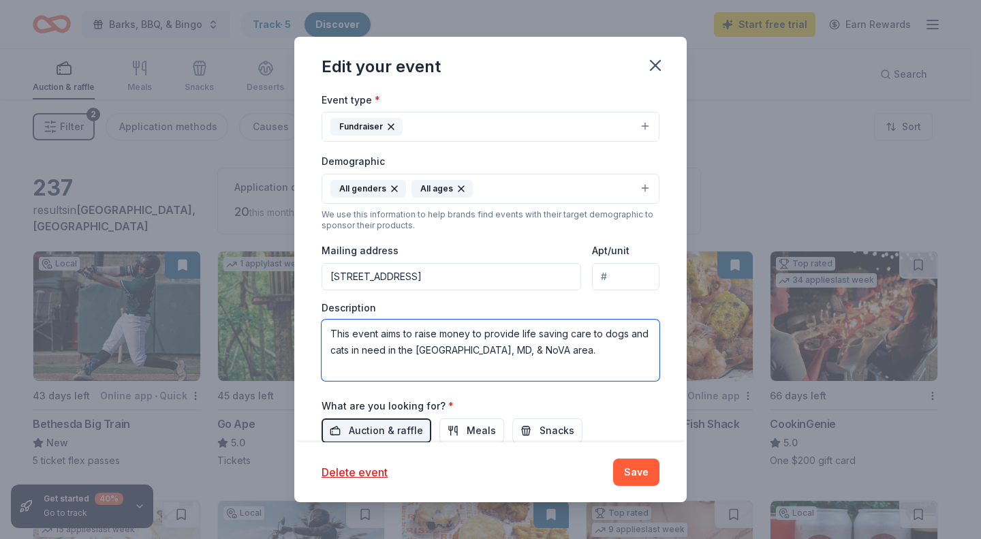
click at [541, 352] on textarea "This event aims to raise money to provide life saving care to dogs and cats in …" at bounding box center [490, 349] width 338 height 61
drag, startPoint x: 549, startPoint y: 357, endPoint x: 236, endPoint y: 334, distance: 313.4
click at [236, 334] on div "Edit your event Update donors you've applied to Let donors know of any updates …" at bounding box center [490, 269] width 981 height 539
paste textarea "We are excited to announce our upcoming Barks, BBQ, & Bingo Fundraiser on Octob…"
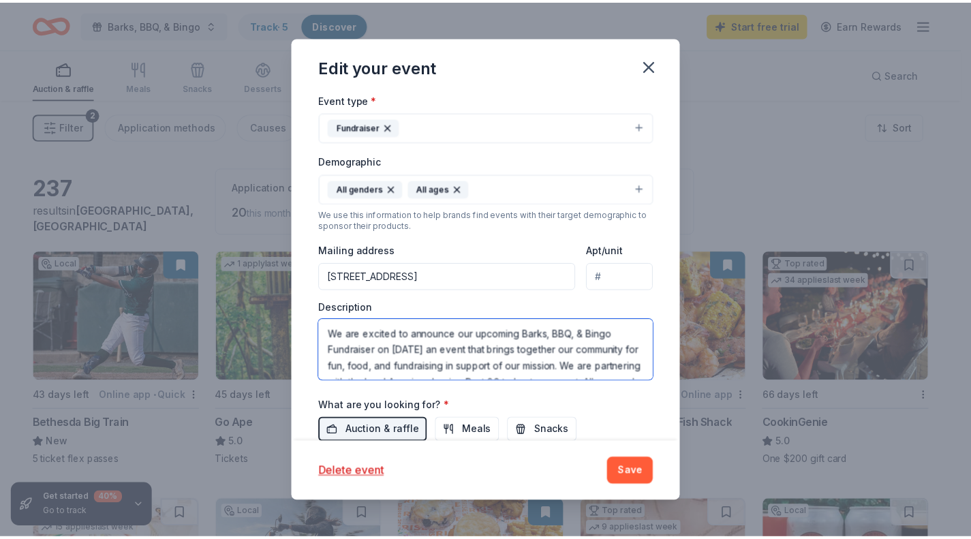
scroll to position [74, 0]
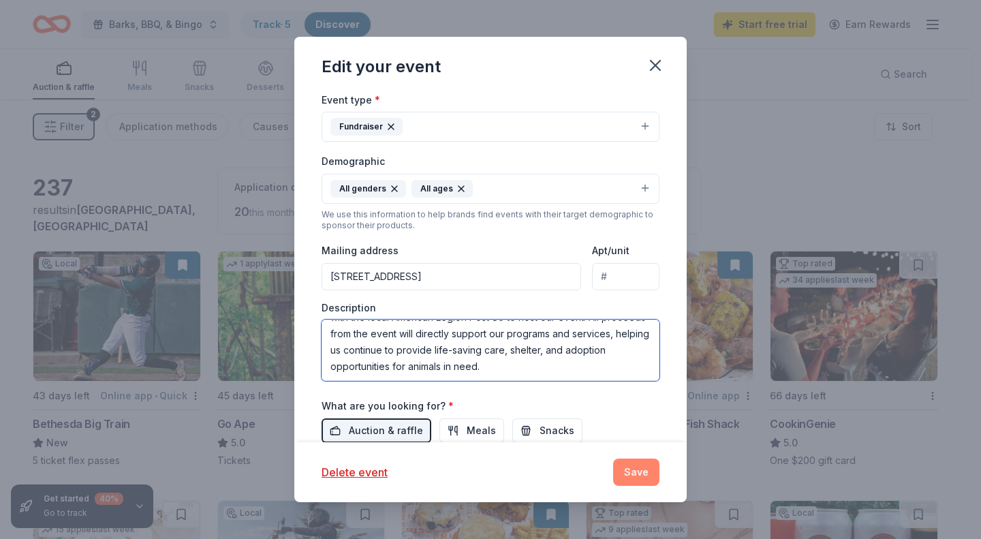
type textarea "We are excited to announce our upcoming Barks, BBQ, & Bingo Fundraiser on Octob…"
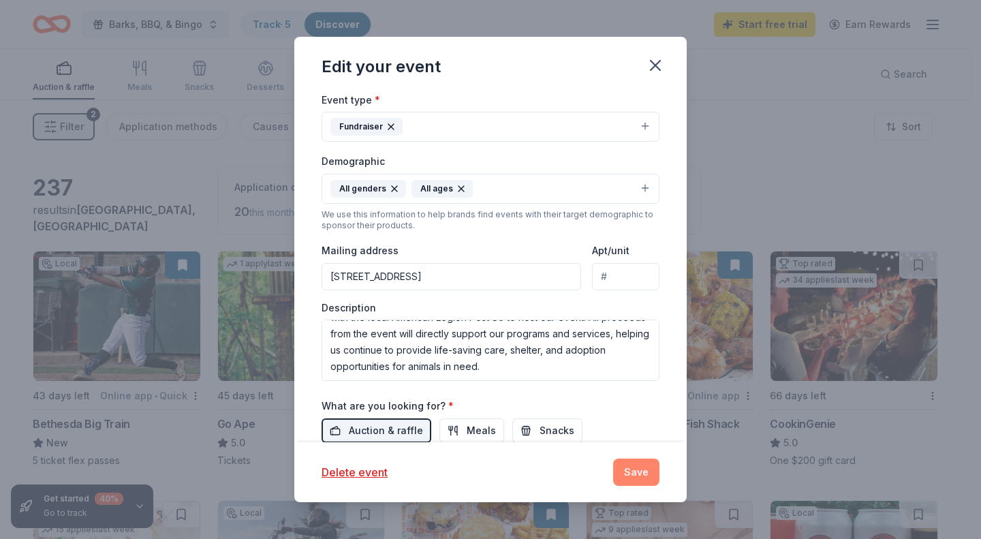
click at [628, 478] on button "Save" at bounding box center [636, 471] width 46 height 27
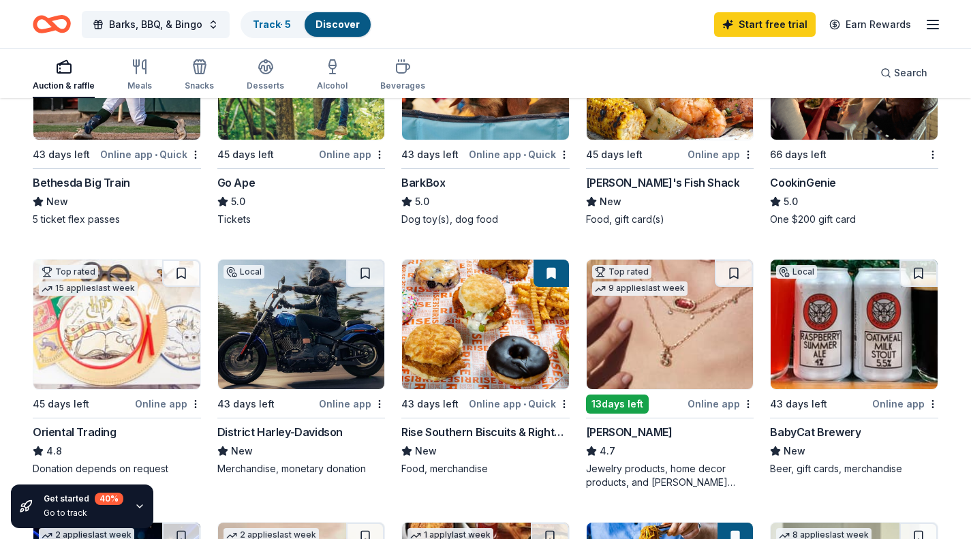
scroll to position [298, 0]
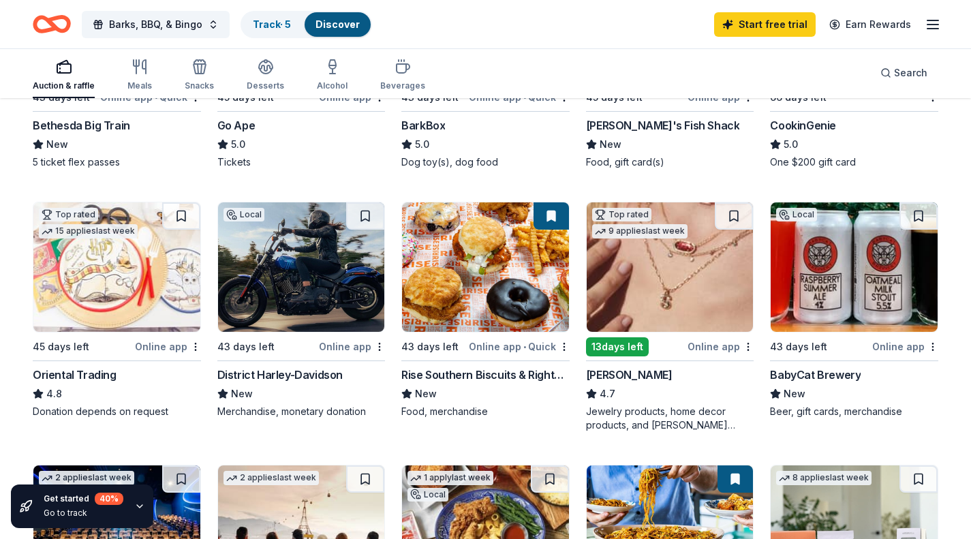
click at [672, 270] on img at bounding box center [669, 266] width 167 height 129
click at [736, 217] on button at bounding box center [733, 215] width 38 height 27
click at [554, 219] on button at bounding box center [550, 215] width 35 height 27
click at [552, 214] on button at bounding box center [550, 215] width 35 height 27
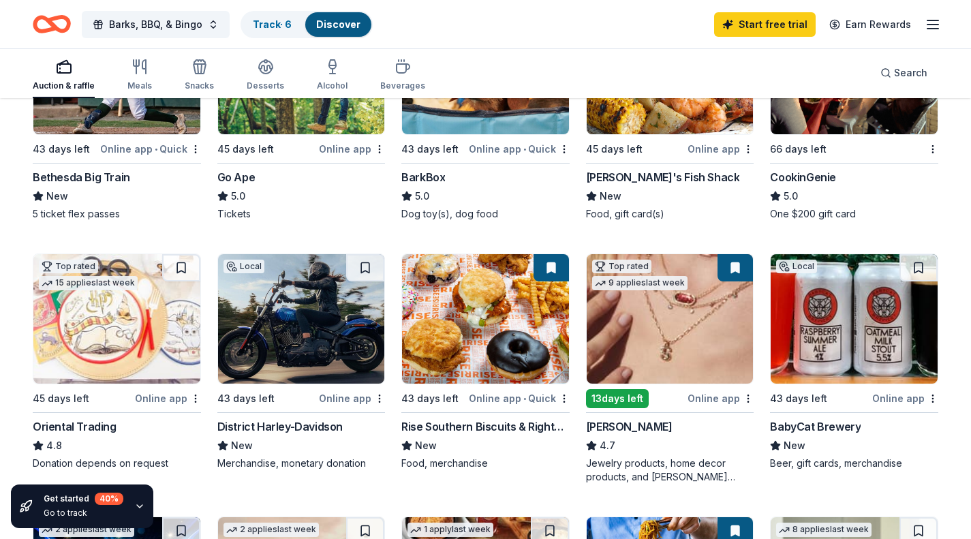
scroll to position [244, 0]
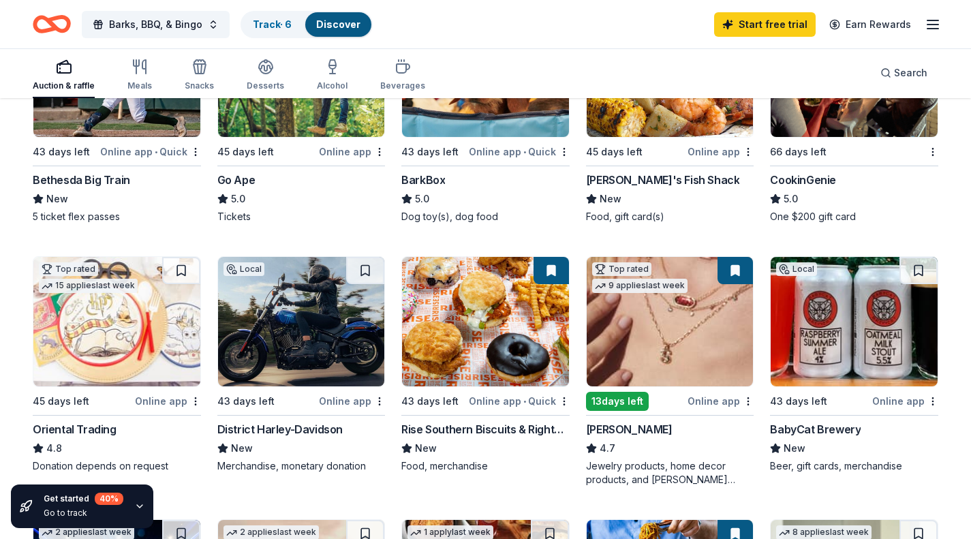
click at [734, 264] on button at bounding box center [734, 270] width 35 height 27
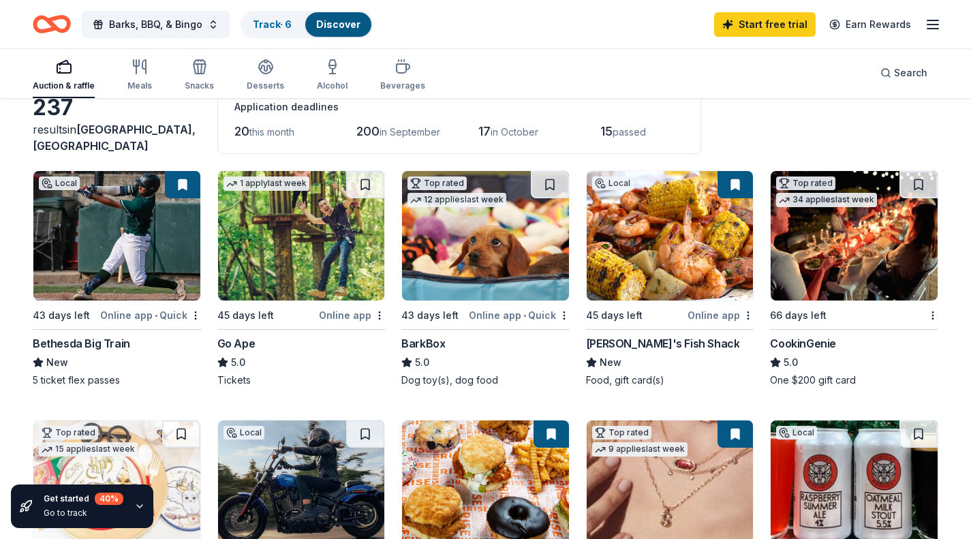
scroll to position [0, 0]
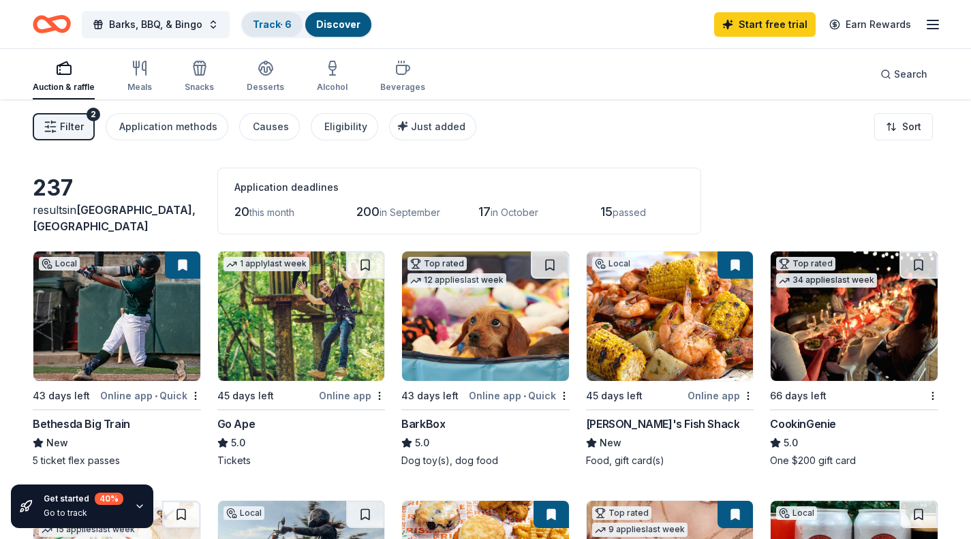
click at [272, 23] on link "Track · 6" at bounding box center [272, 24] width 39 height 12
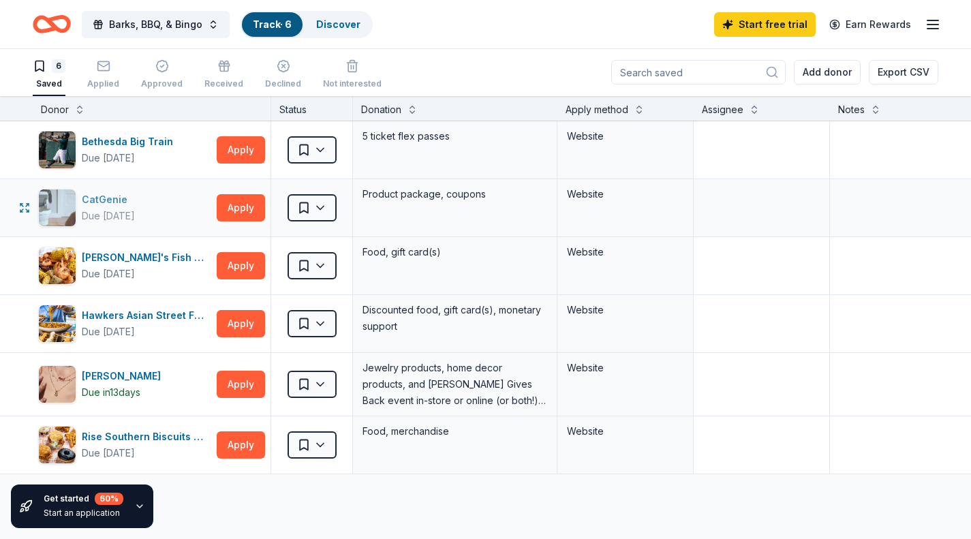
click at [112, 199] on div "CatGenie" at bounding box center [108, 199] width 53 height 16
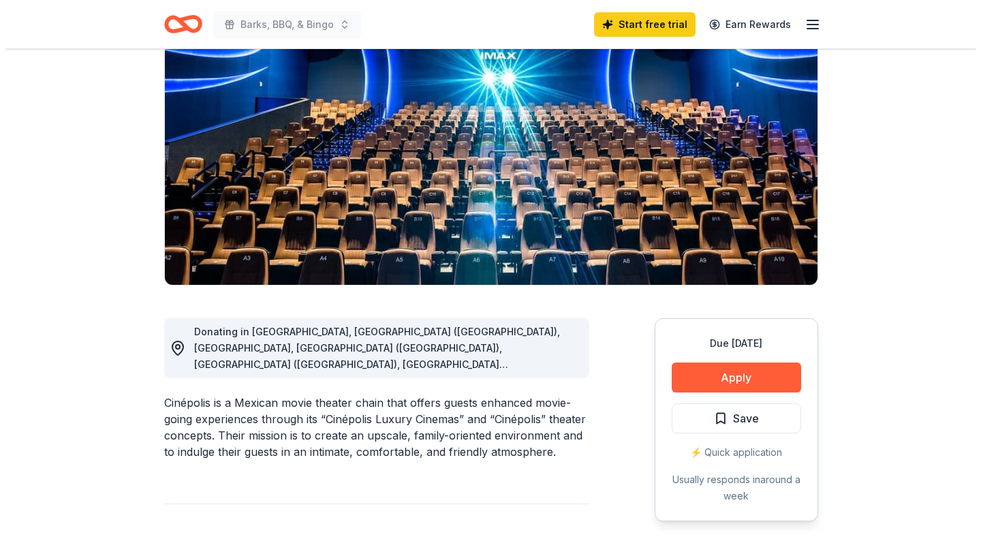
scroll to position [129, 0]
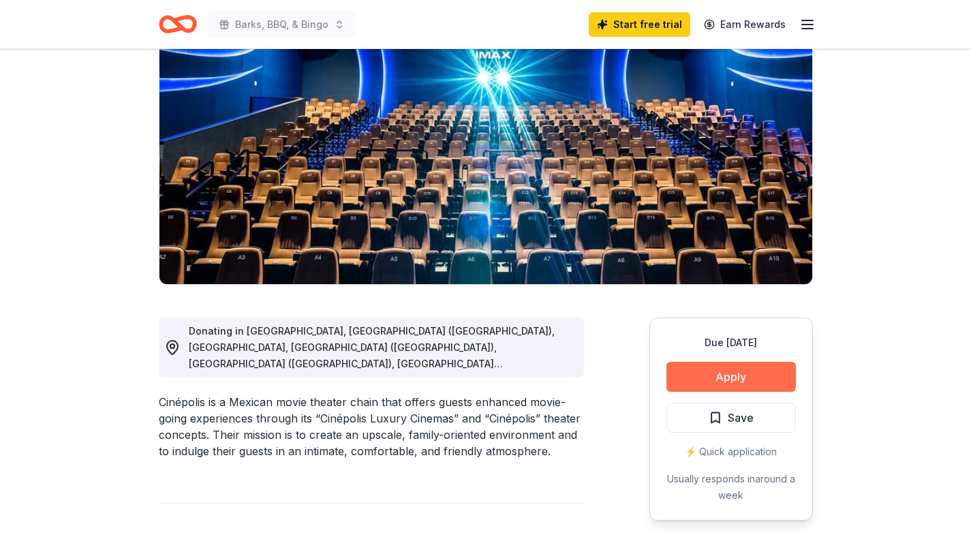
click at [711, 374] on button "Apply" at bounding box center [730, 377] width 129 height 30
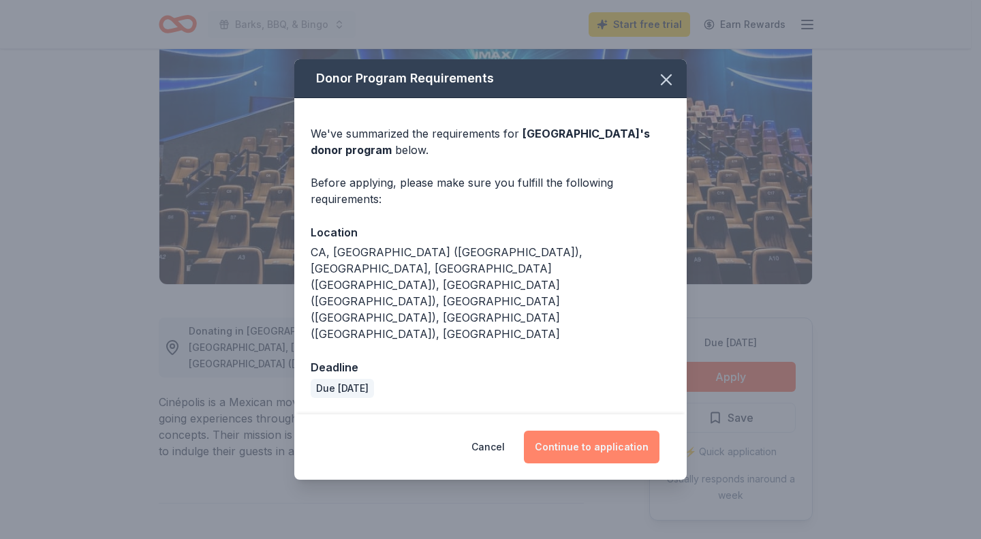
click at [599, 430] on button "Continue to application" at bounding box center [592, 446] width 136 height 33
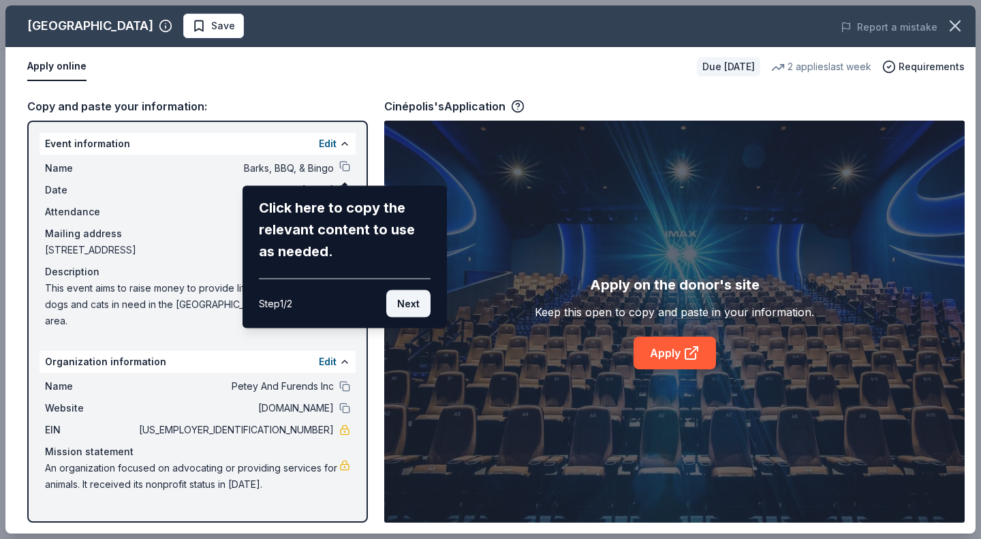
click at [411, 308] on button "Next" at bounding box center [408, 303] width 44 height 27
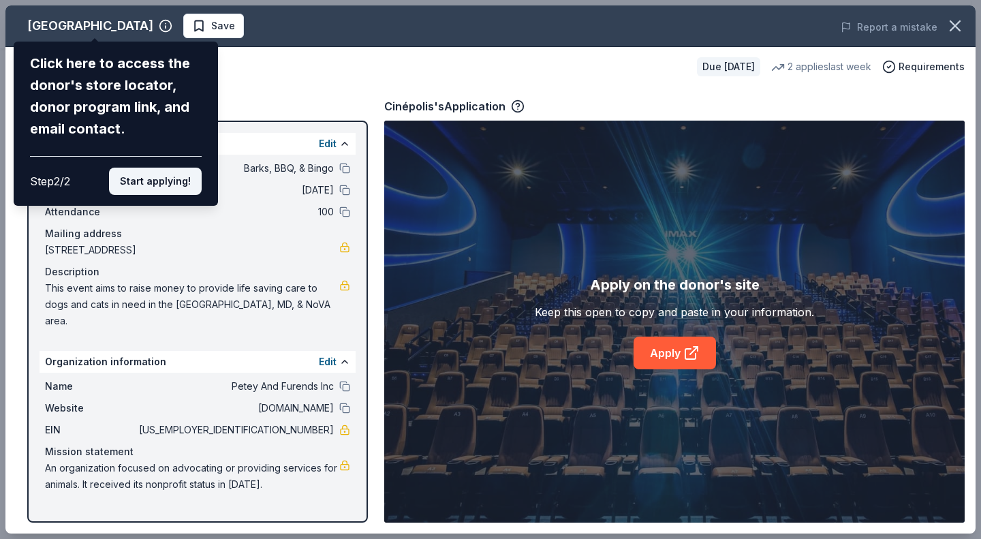
click at [175, 179] on button "Start applying!" at bounding box center [155, 181] width 93 height 27
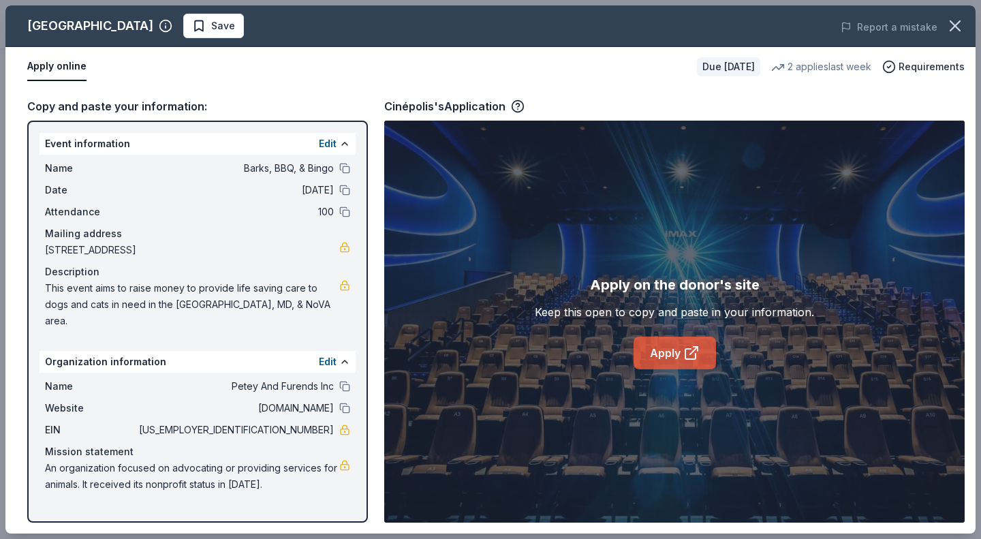
click at [672, 353] on link "Apply" at bounding box center [674, 352] width 82 height 33
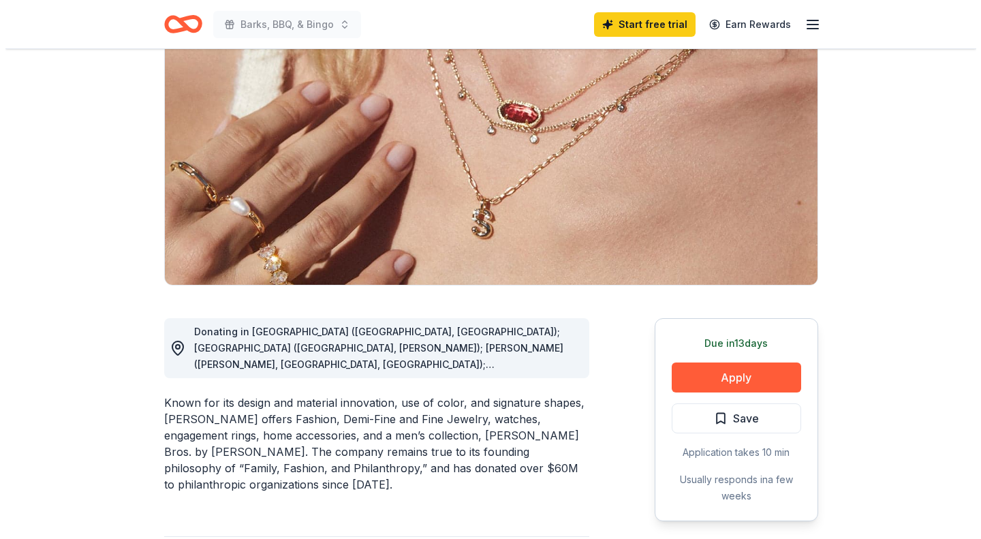
scroll to position [130, 0]
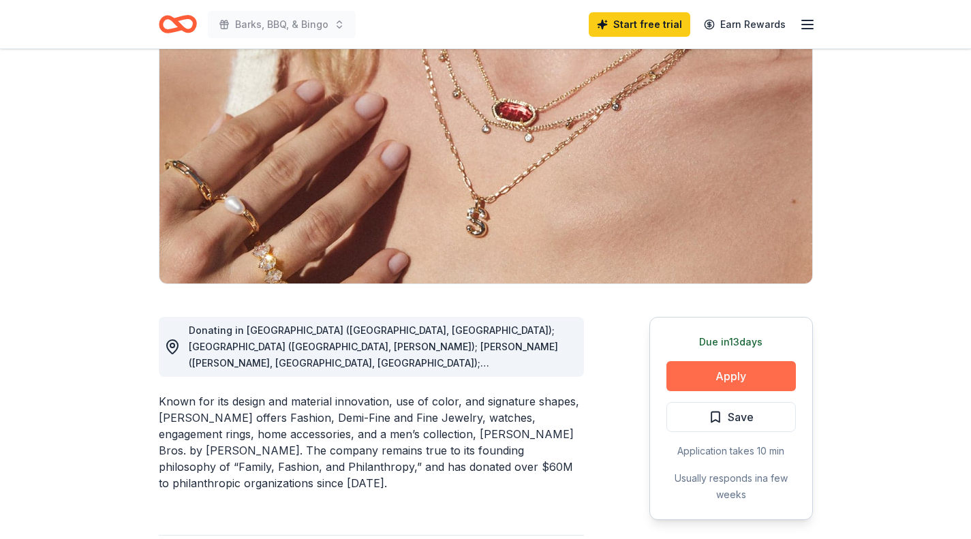
click at [727, 375] on button "Apply" at bounding box center [730, 376] width 129 height 30
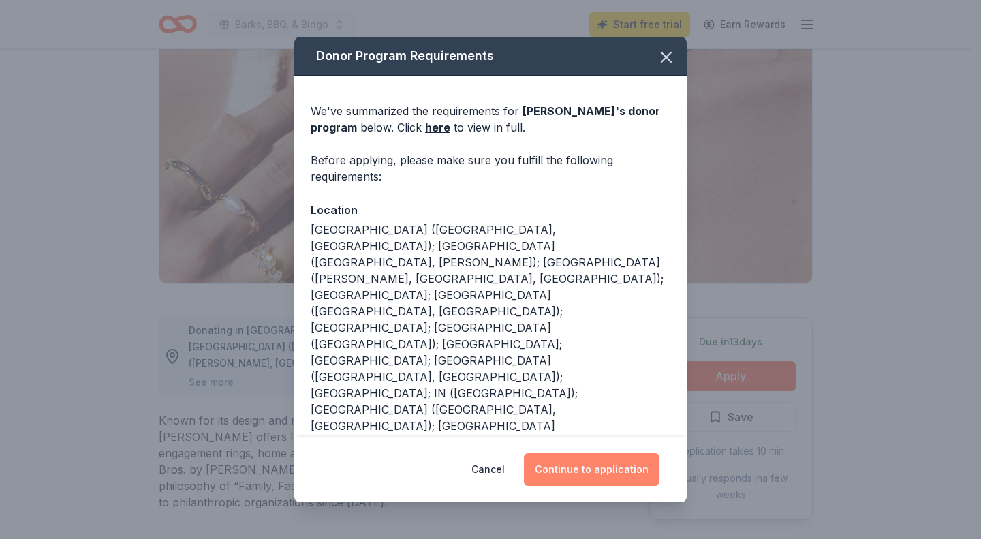
click at [571, 464] on button "Continue to application" at bounding box center [592, 469] width 136 height 33
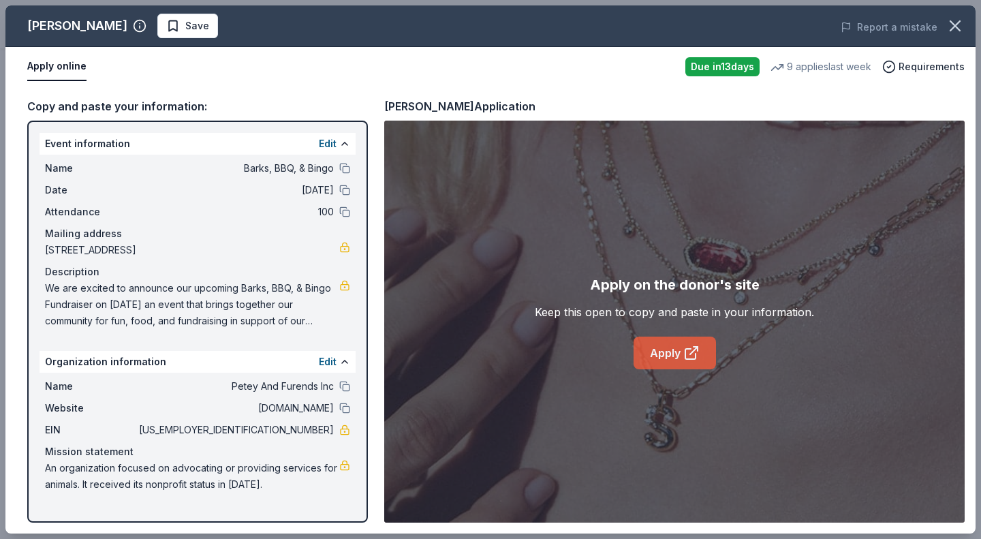
click at [679, 359] on link "Apply" at bounding box center [674, 352] width 82 height 33
